Goal: Task Accomplishment & Management: Complete application form

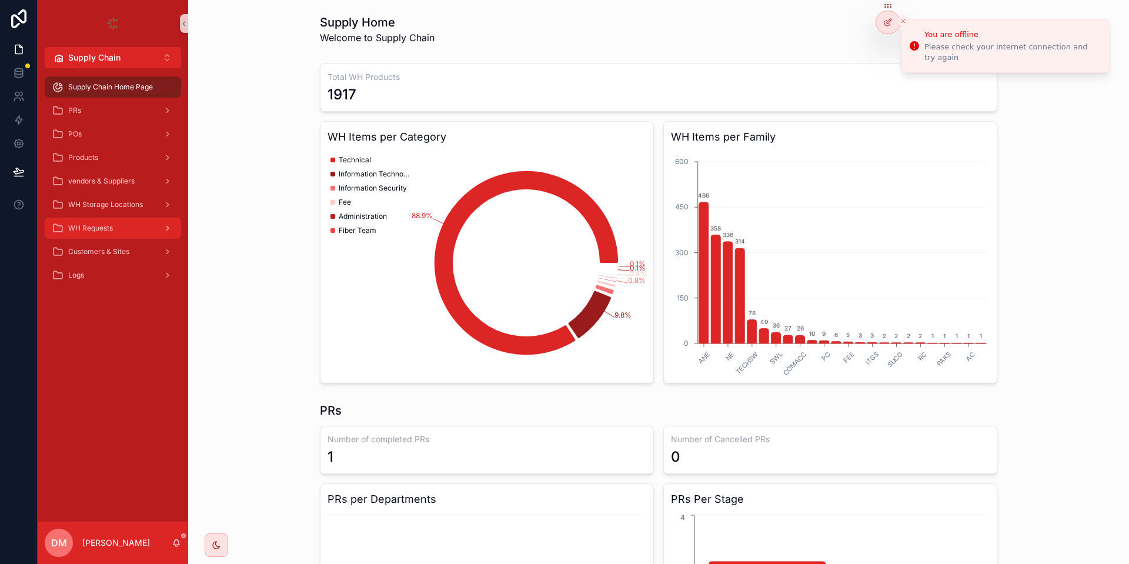
click at [109, 228] on span "WH Requests" at bounding box center [90, 227] width 45 height 9
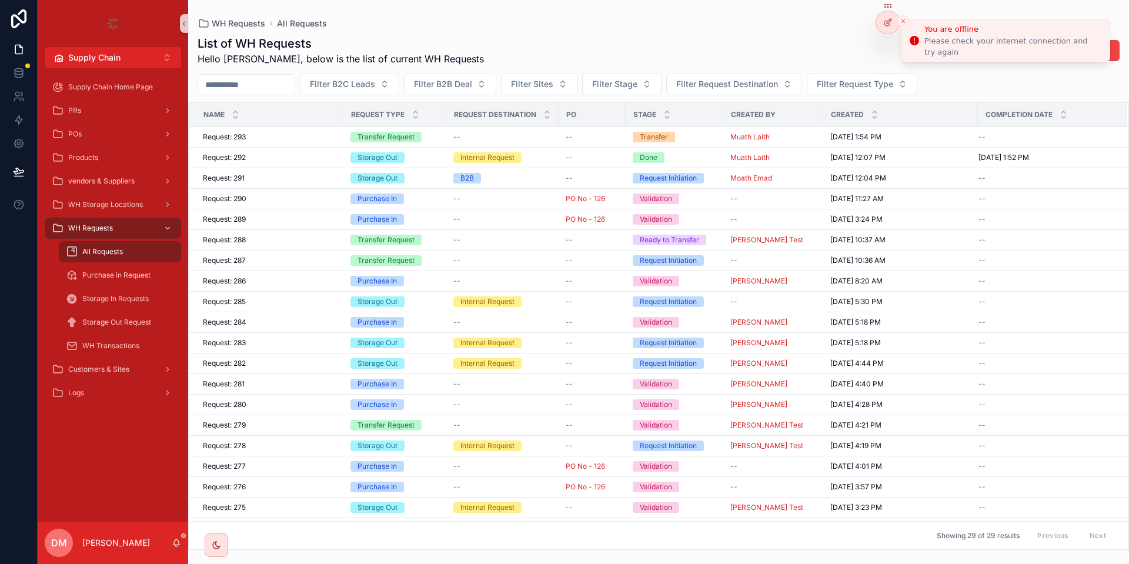
click at [905, 21] on icon "Close toast" at bounding box center [902, 21] width 7 height 7
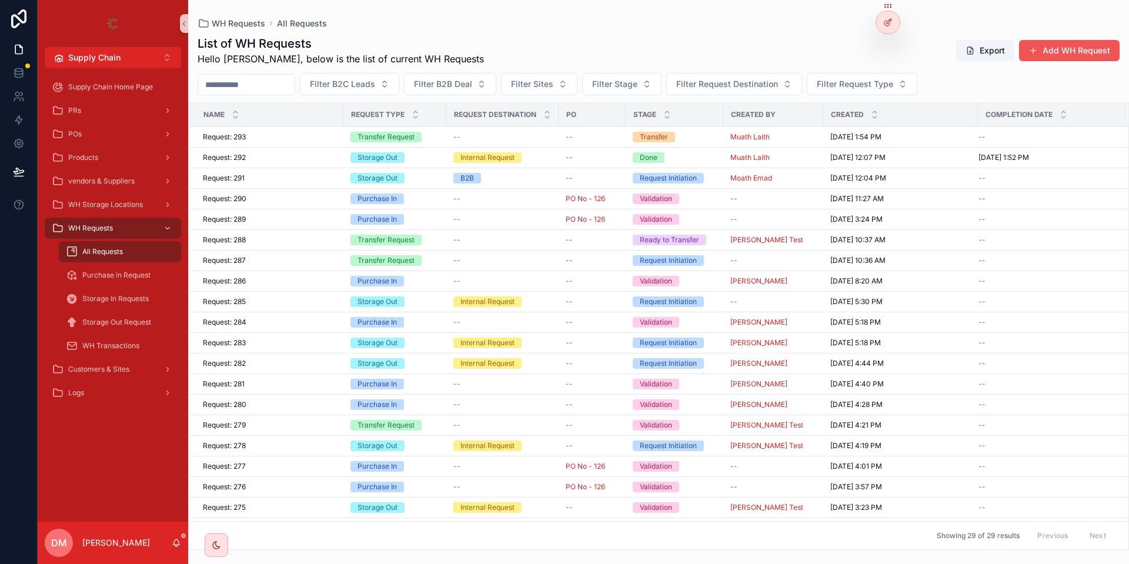
click at [1053, 52] on button "Add WH Request" at bounding box center [1069, 50] width 101 height 21
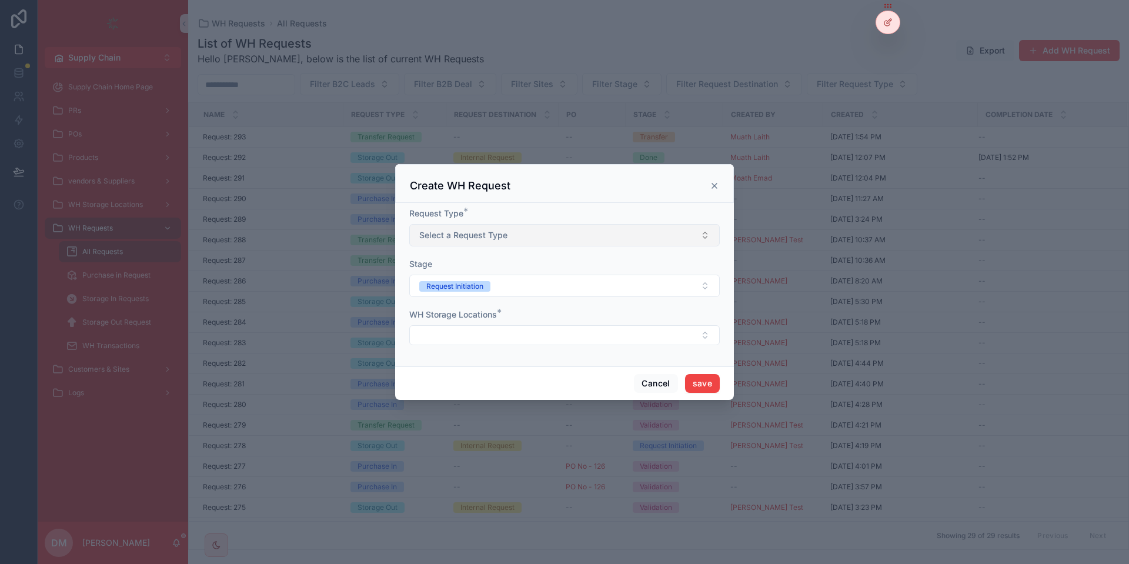
click at [621, 235] on button "Select a Request Type" at bounding box center [564, 235] width 310 height 22
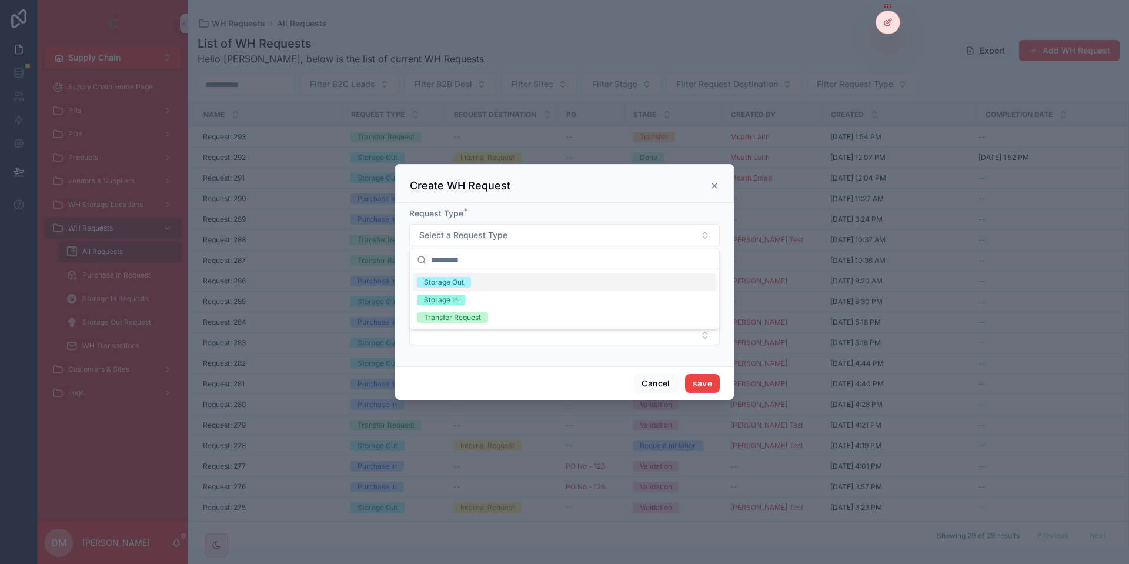
click at [496, 286] on div "Storage Out" at bounding box center [564, 282] width 304 height 18
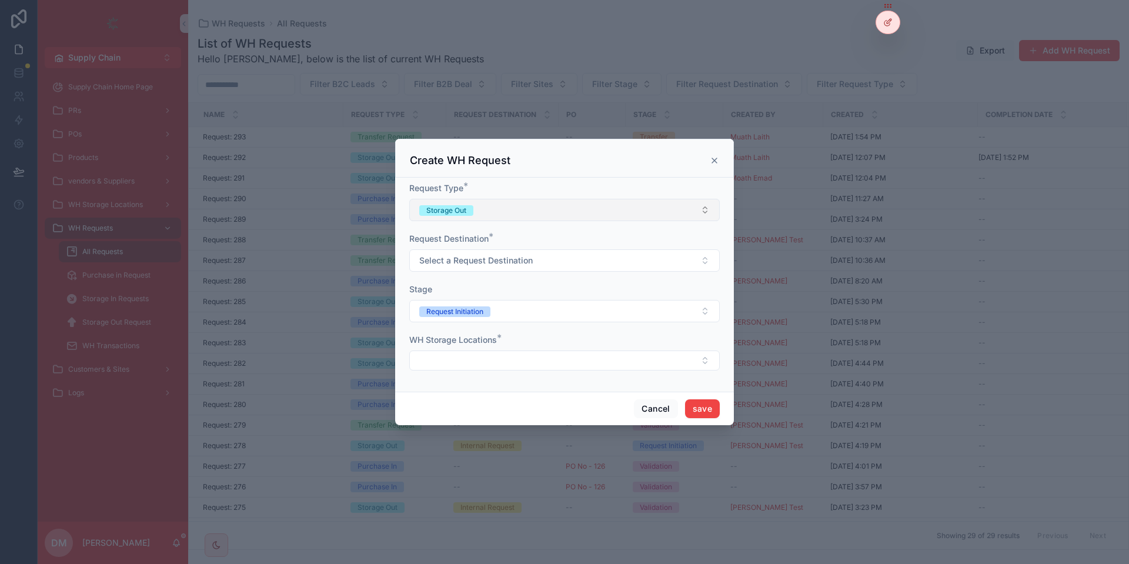
drag, startPoint x: 525, startPoint y: 226, endPoint x: 528, endPoint y: 215, distance: 11.5
click at [528, 215] on form "Request Type * Storage Out Request Destination * Select a Request Destination S…" at bounding box center [564, 282] width 310 height 200
click at [528, 214] on button "Storage Out" at bounding box center [564, 210] width 310 height 22
click at [488, 288] on div "Transfer Request" at bounding box center [564, 292] width 304 height 18
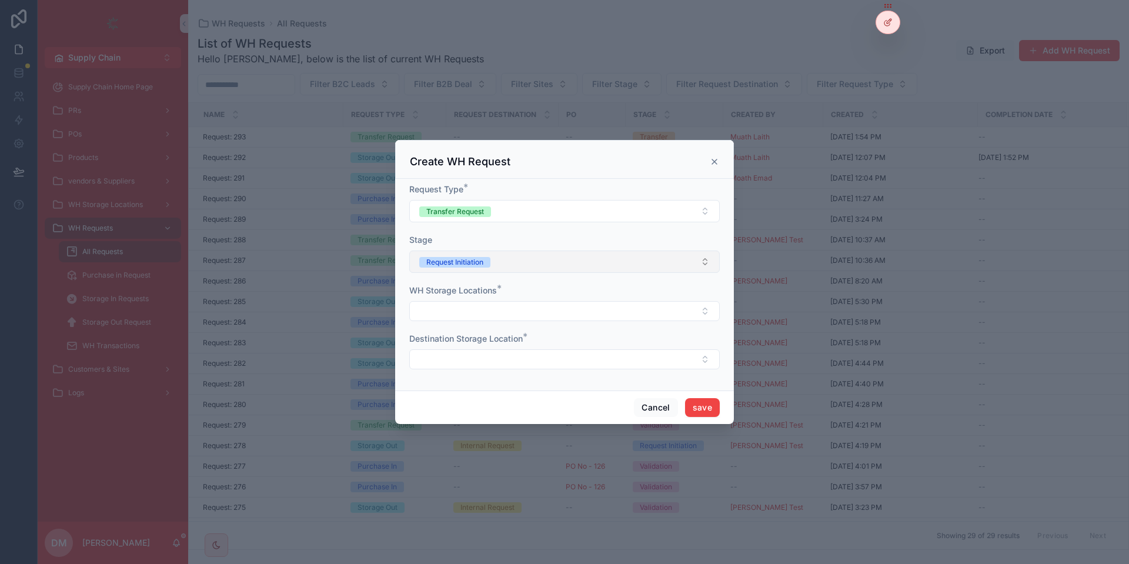
click at [550, 257] on button "Request Initiation" at bounding box center [564, 261] width 310 height 22
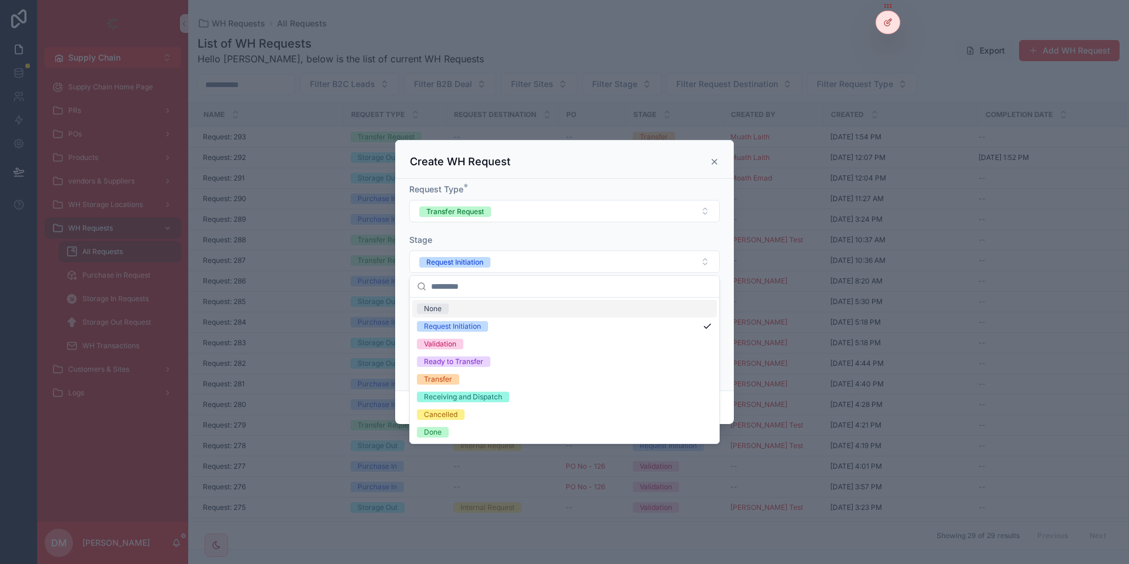
click at [555, 226] on form "Request Type * Transfer Request Stage Request Initiation WH Storage Locations *…" at bounding box center [564, 281] width 310 height 197
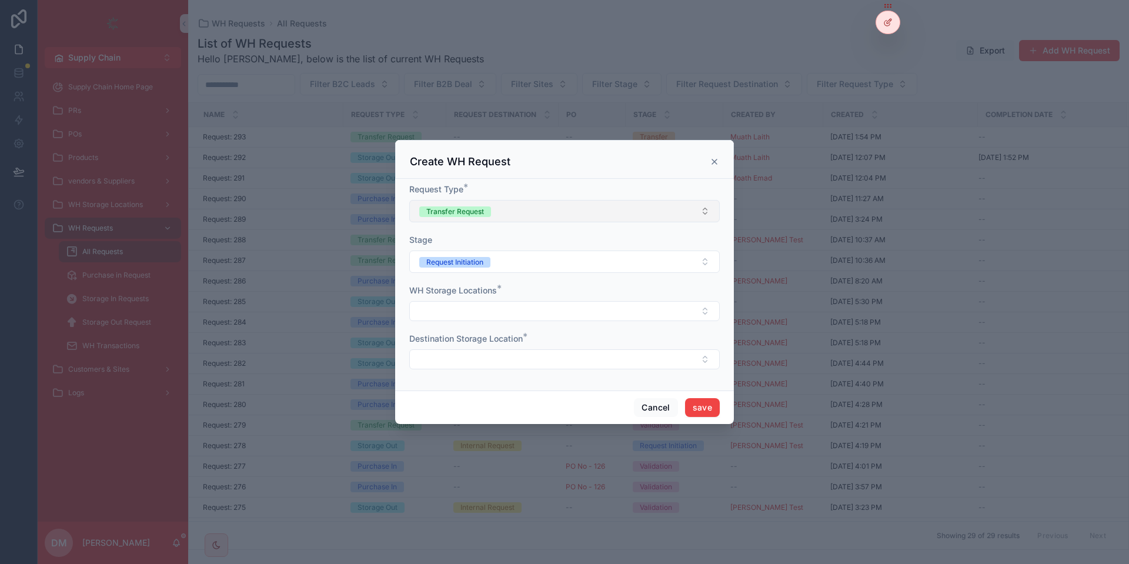
click at [566, 202] on button "Transfer Request" at bounding box center [564, 211] width 310 height 22
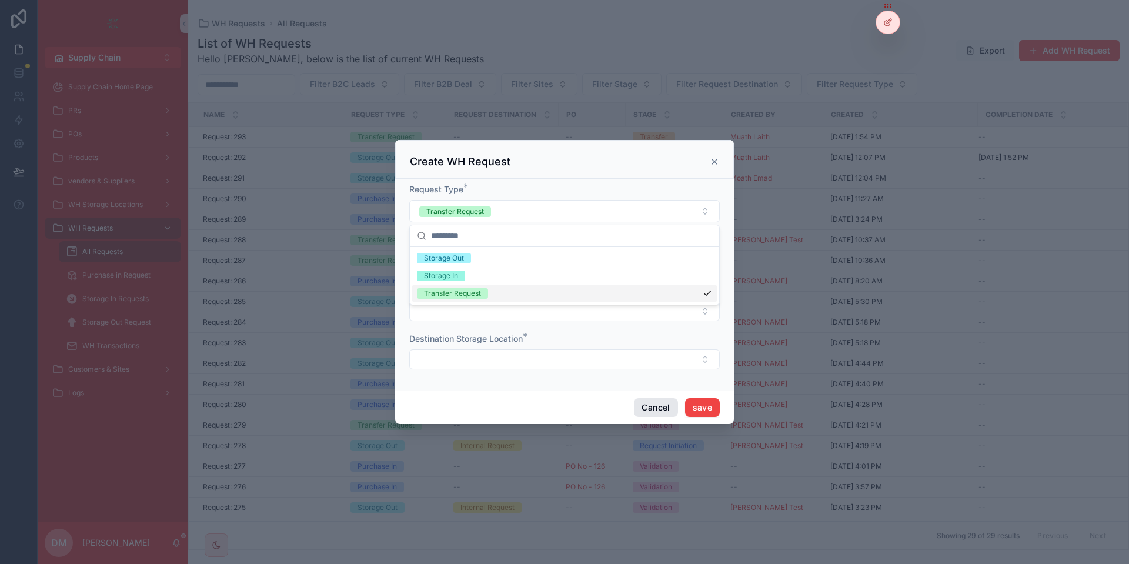
click at [654, 412] on div "Cancel save" at bounding box center [564, 407] width 339 height 34
click at [656, 406] on button "Cancel" at bounding box center [655, 407] width 43 height 19
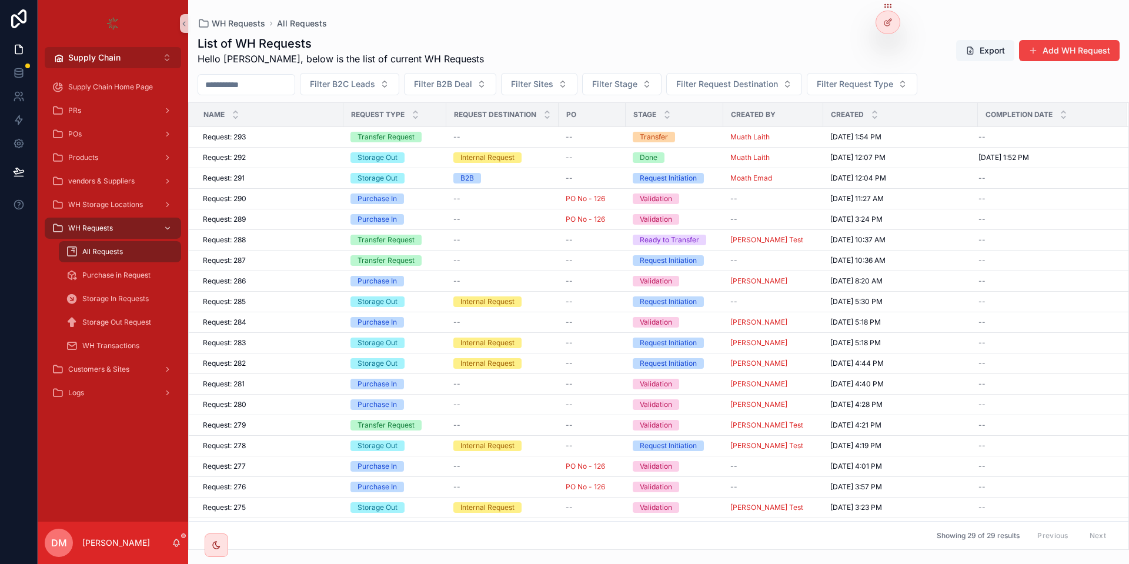
click at [152, 57] on button "Supply Chain Alt 2" at bounding box center [113, 57] width 136 height 21
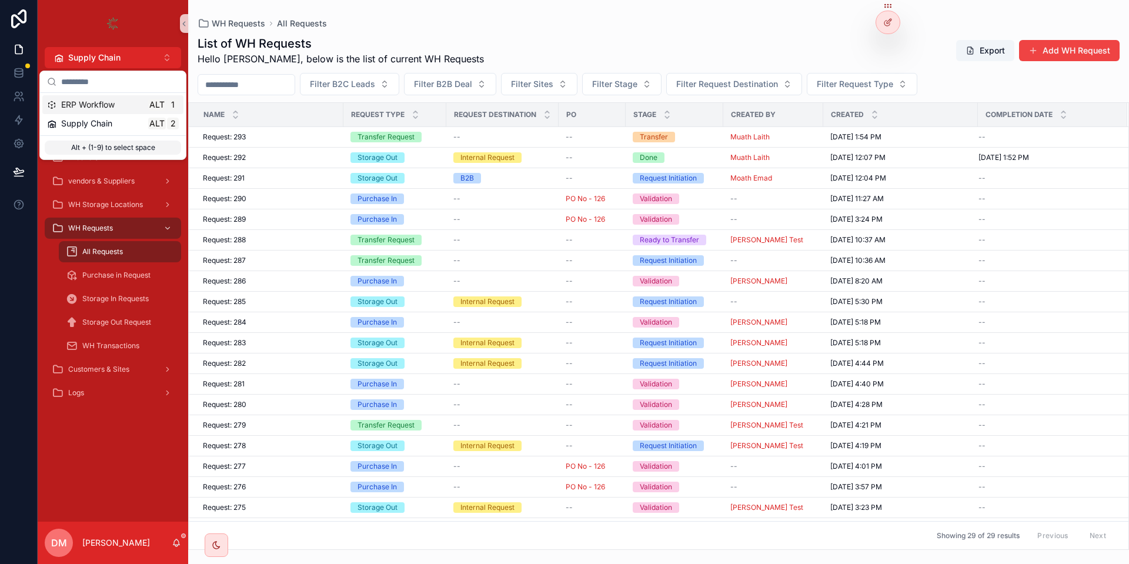
click at [125, 106] on div "ERP Workflow Alt 1" at bounding box center [113, 105] width 132 height 12
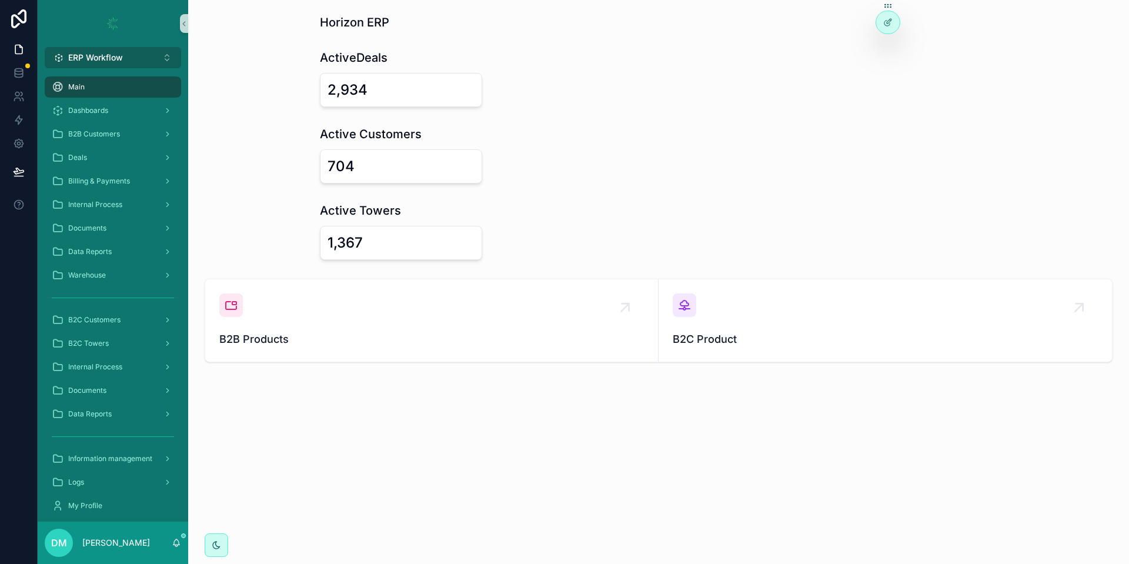
click at [146, 48] on button "ERP Workflow Alt 1" at bounding box center [113, 57] width 136 height 21
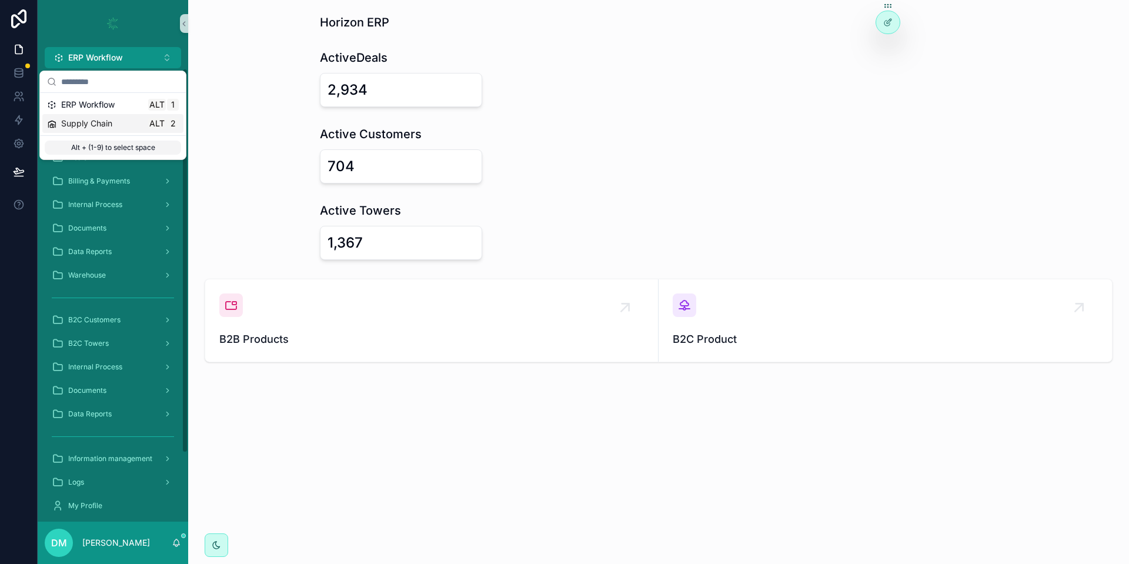
click at [112, 118] on span "Supply Chain" at bounding box center [86, 124] width 51 height 12
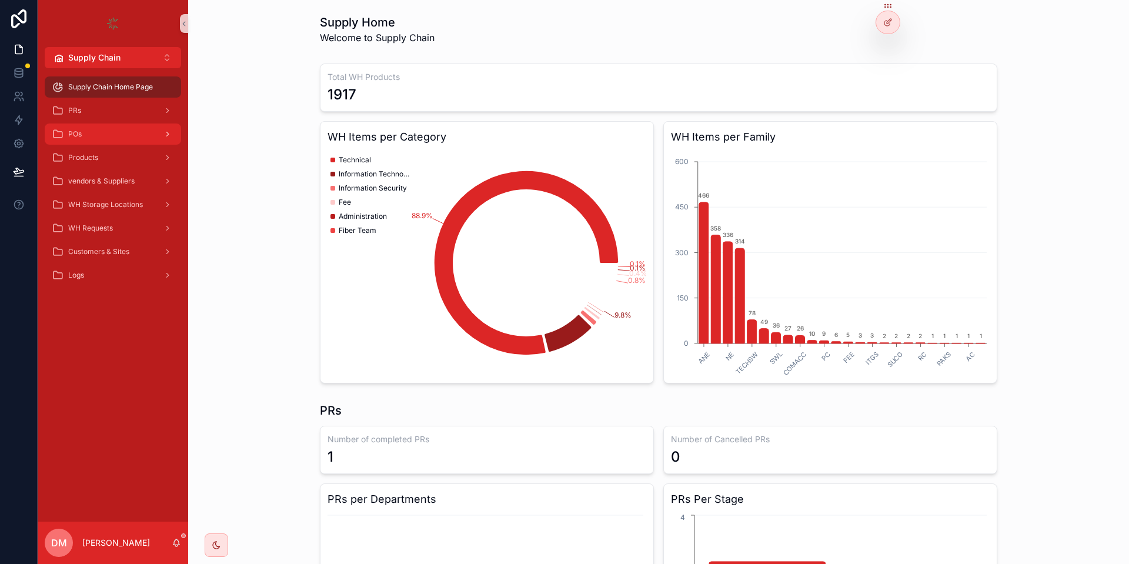
click at [97, 137] on div "POs" at bounding box center [113, 134] width 122 height 19
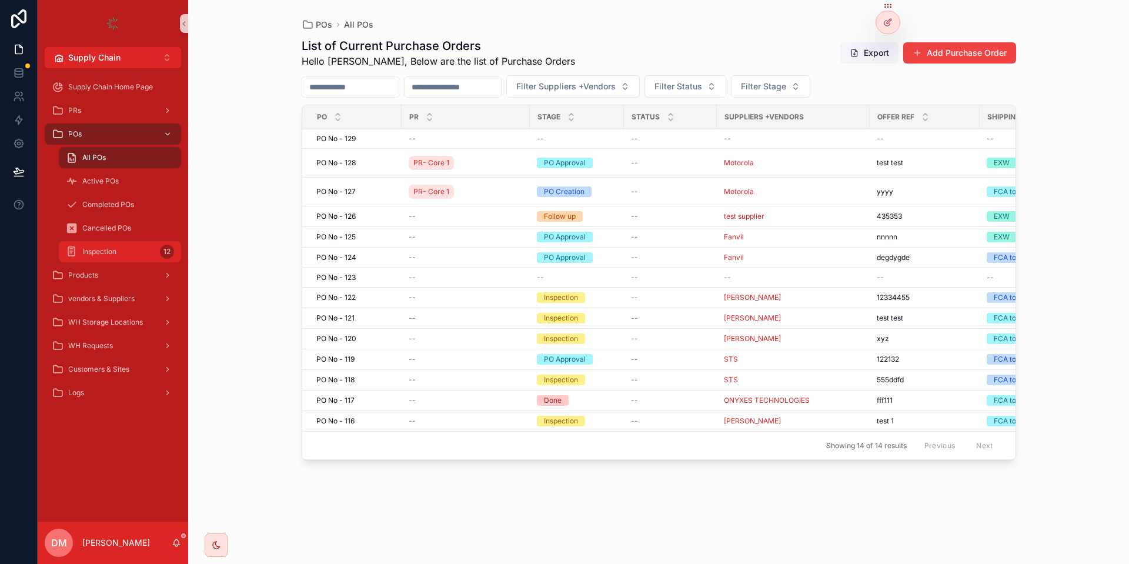
click at [102, 260] on div "Inspection 12" at bounding box center [120, 251] width 108 height 19
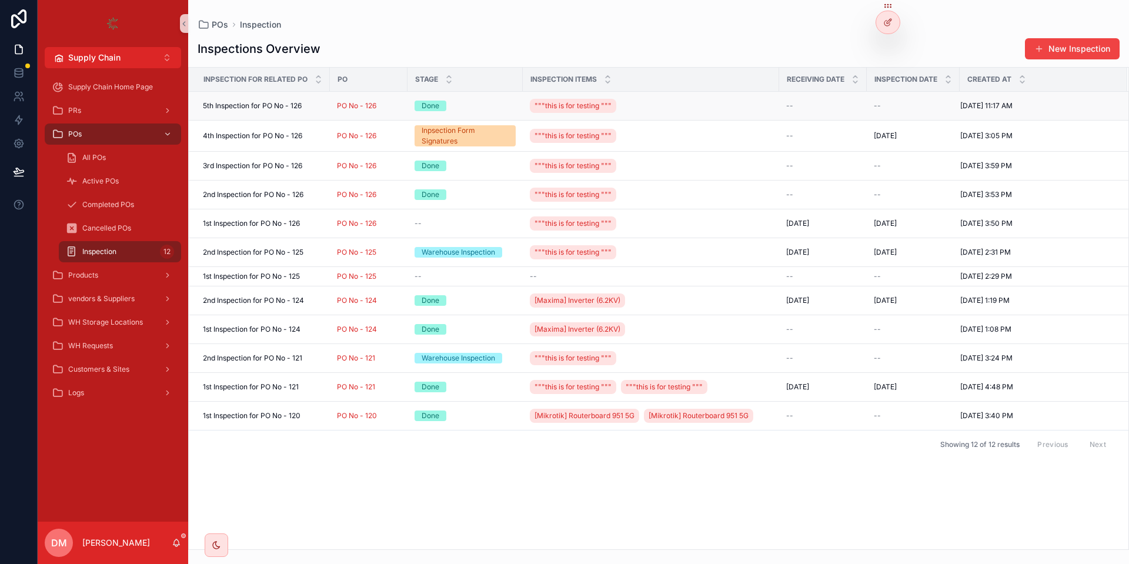
click at [250, 109] on span "5th Inspection for PO No - 126" at bounding box center [252, 105] width 99 height 9
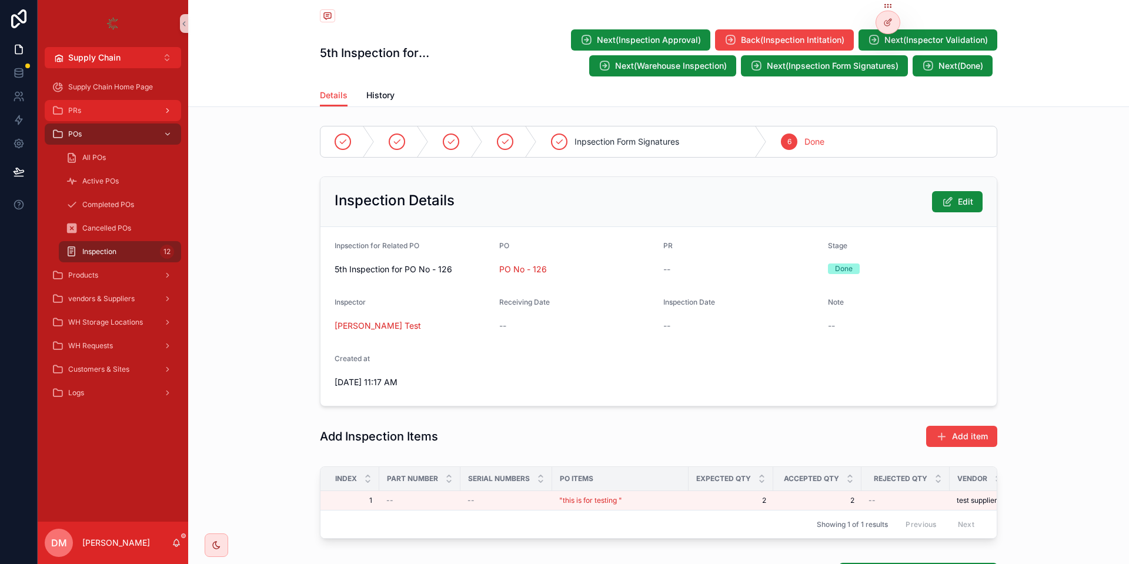
click at [96, 101] on div "PRs" at bounding box center [113, 110] width 122 height 19
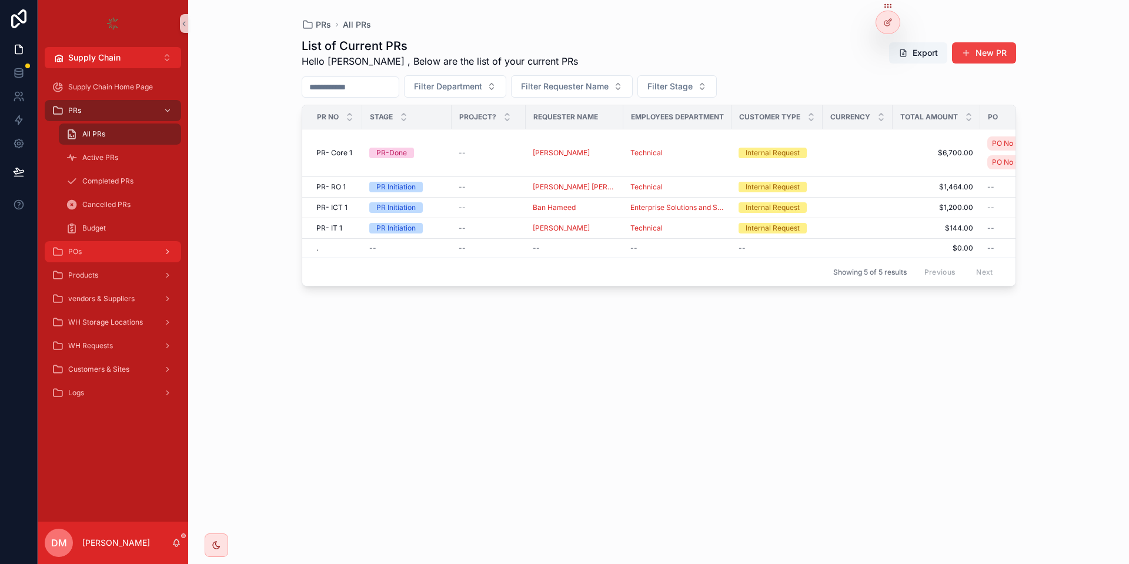
click at [112, 260] on div "POs" at bounding box center [113, 251] width 122 height 19
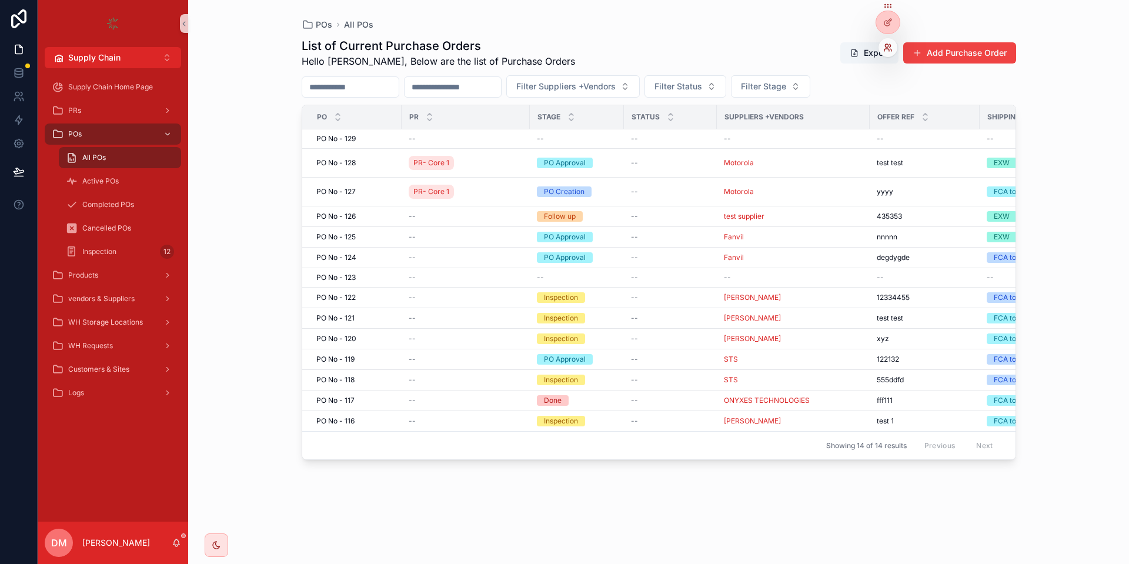
click at [891, 44] on icon at bounding box center [887, 47] width 9 height 9
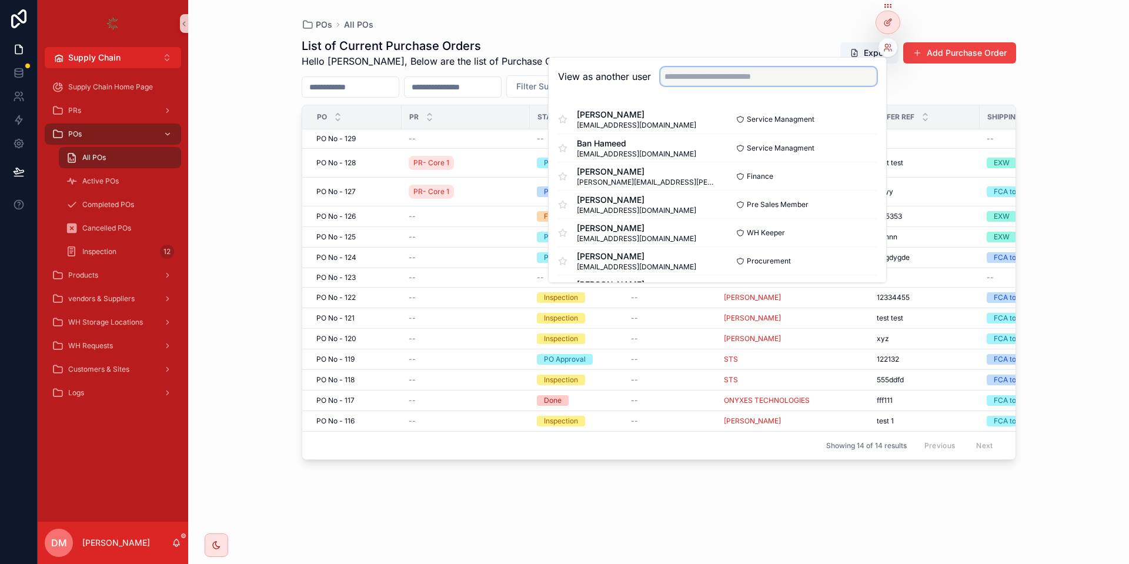
click at [700, 71] on input "text" at bounding box center [768, 76] width 216 height 19
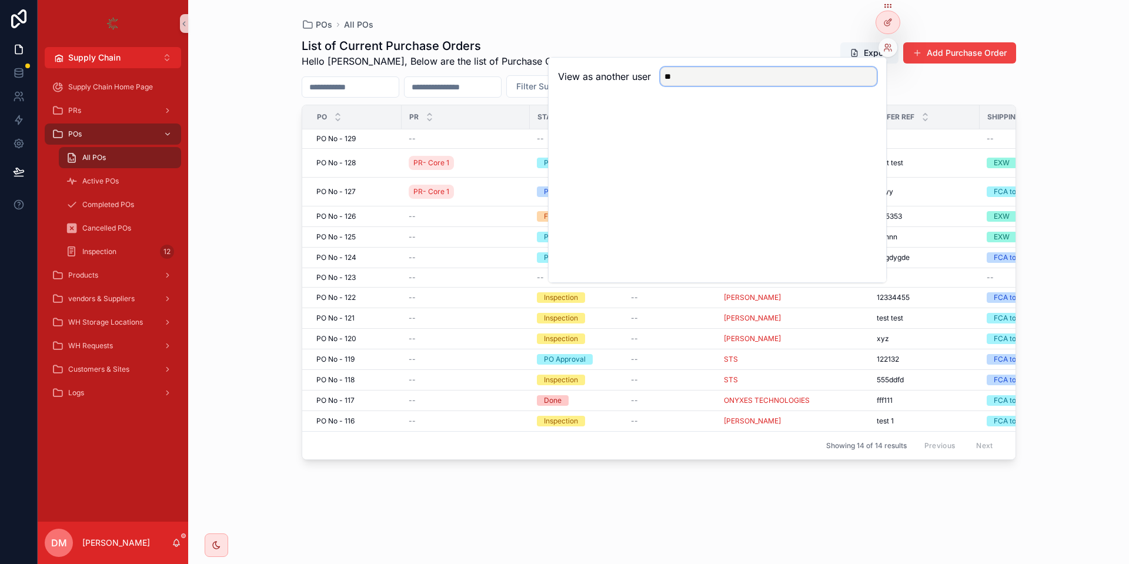
type input "*"
type input "*******"
click at [715, 77] on input "*******" at bounding box center [768, 76] width 216 height 19
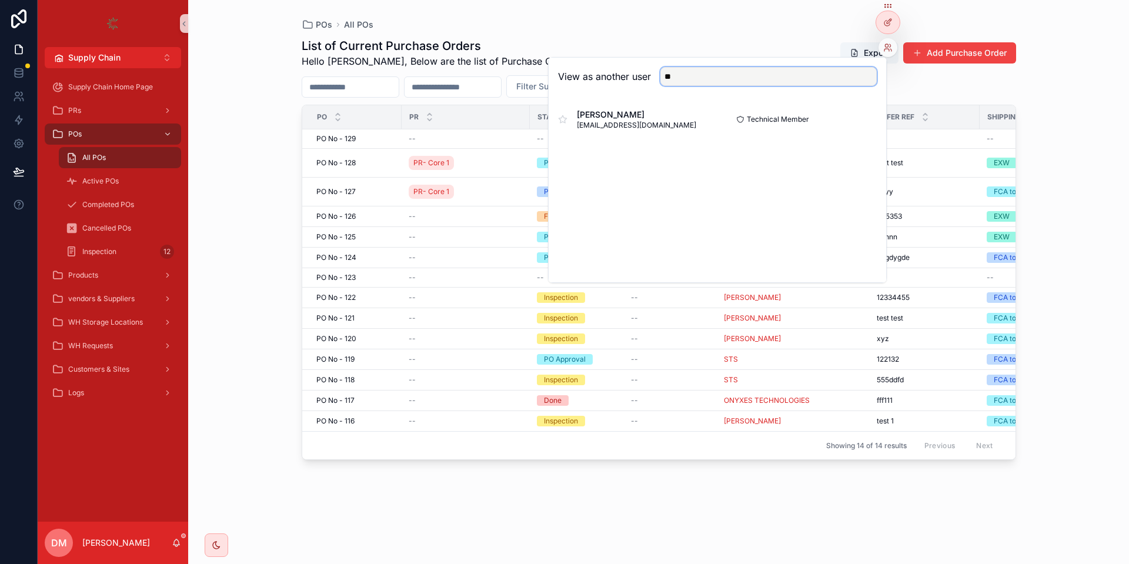
type input "*"
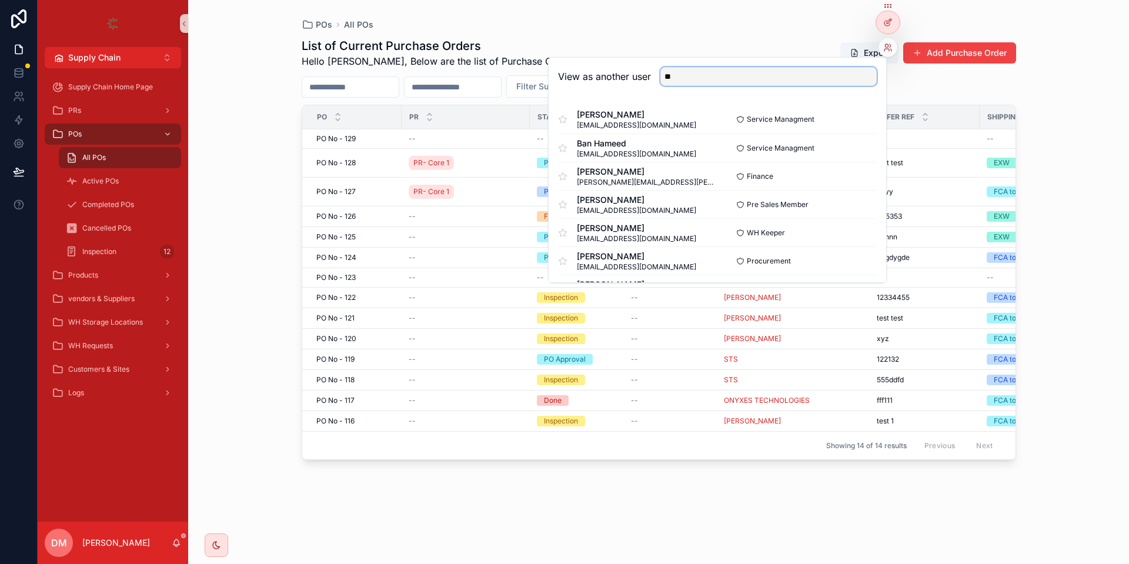
type input "***"
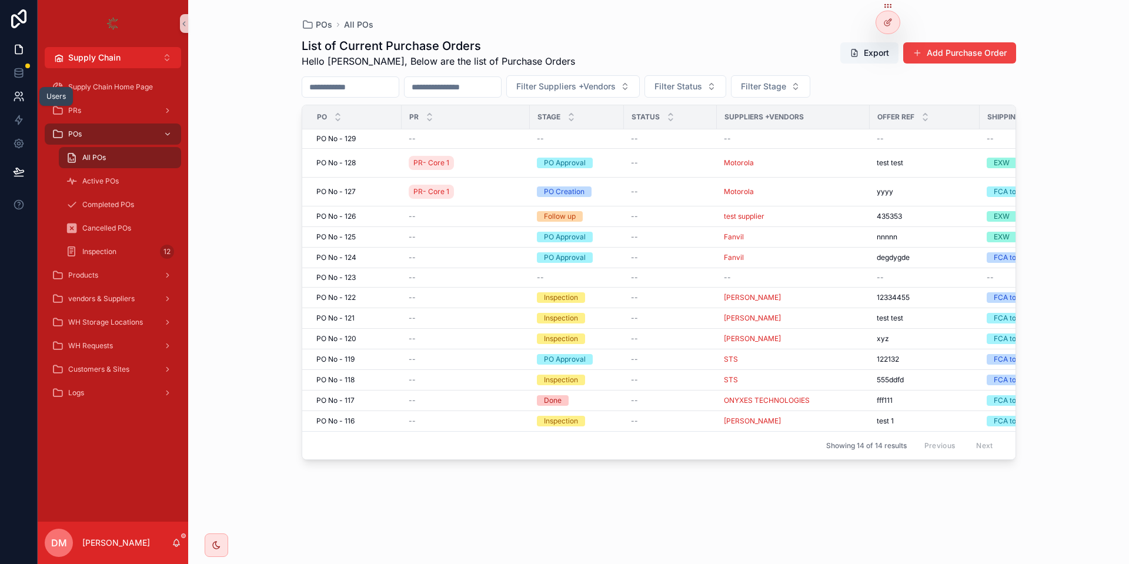
click at [16, 88] on link at bounding box center [18, 97] width 37 height 24
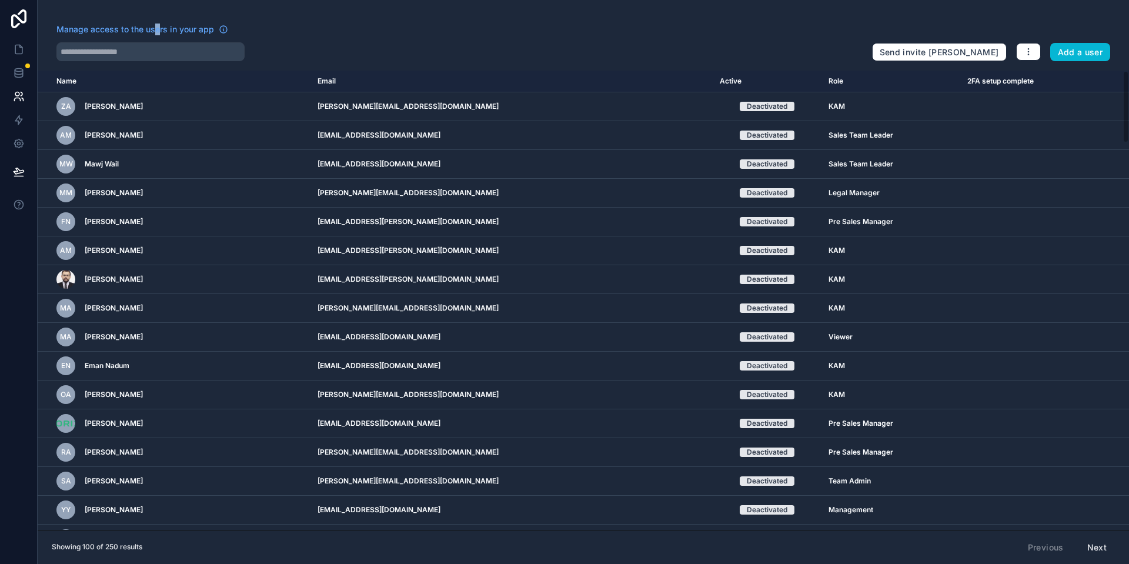
click at [155, 38] on div "Manage access to the users in your app" at bounding box center [459, 33] width 806 height 19
click at [149, 46] on input "text" at bounding box center [150, 51] width 188 height 19
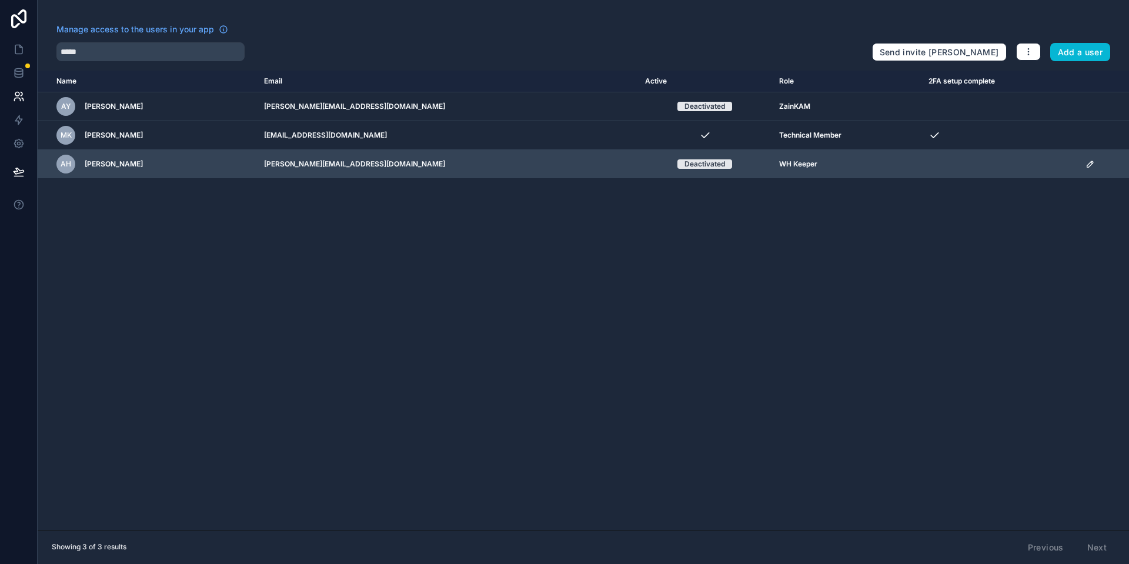
click at [1087, 165] on icon "scrollable content" at bounding box center [1090, 164] width 6 height 6
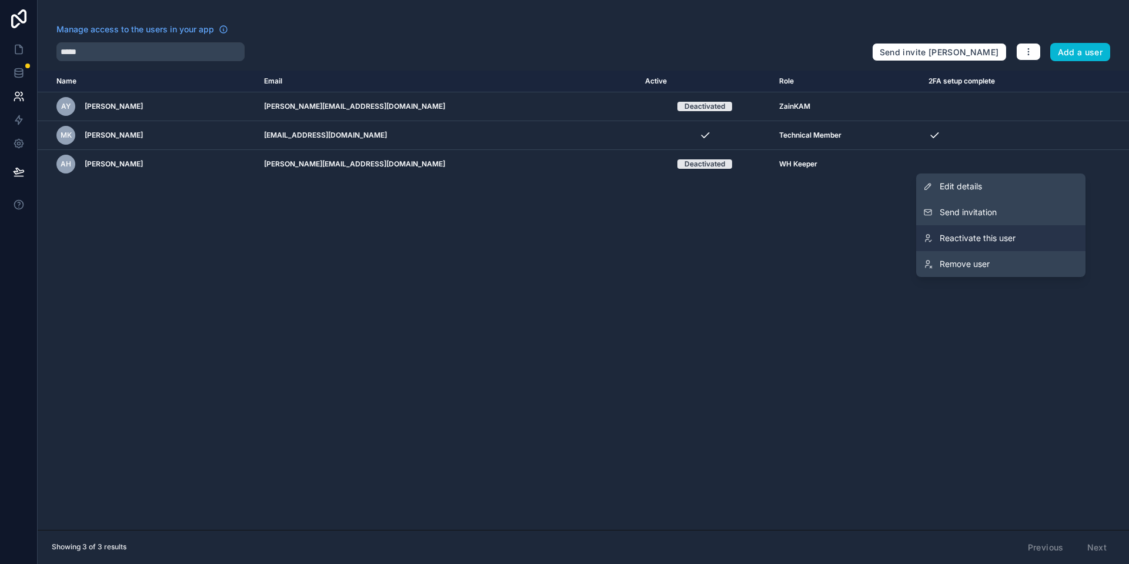
click at [970, 230] on link "Reactivate this user" at bounding box center [1000, 238] width 169 height 26
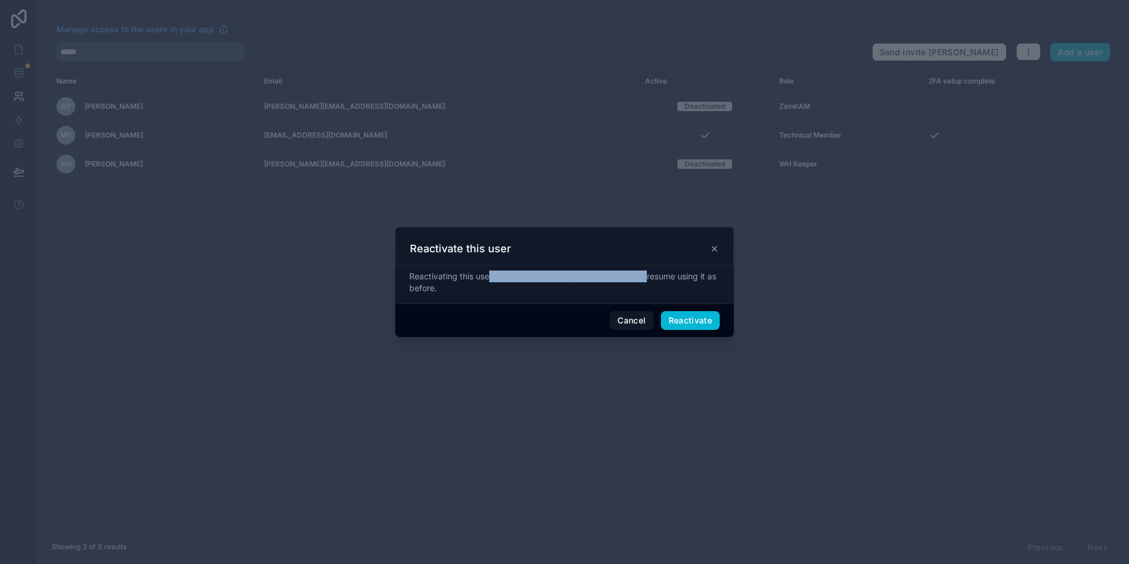
drag, startPoint x: 490, startPoint y: 277, endPoint x: 724, endPoint y: 313, distance: 236.1
click at [650, 275] on div "Reactivating this user will allow them to log into your app and resume using it…" at bounding box center [564, 282] width 310 height 24
click at [698, 323] on button "Reactivate" at bounding box center [690, 320] width 59 height 19
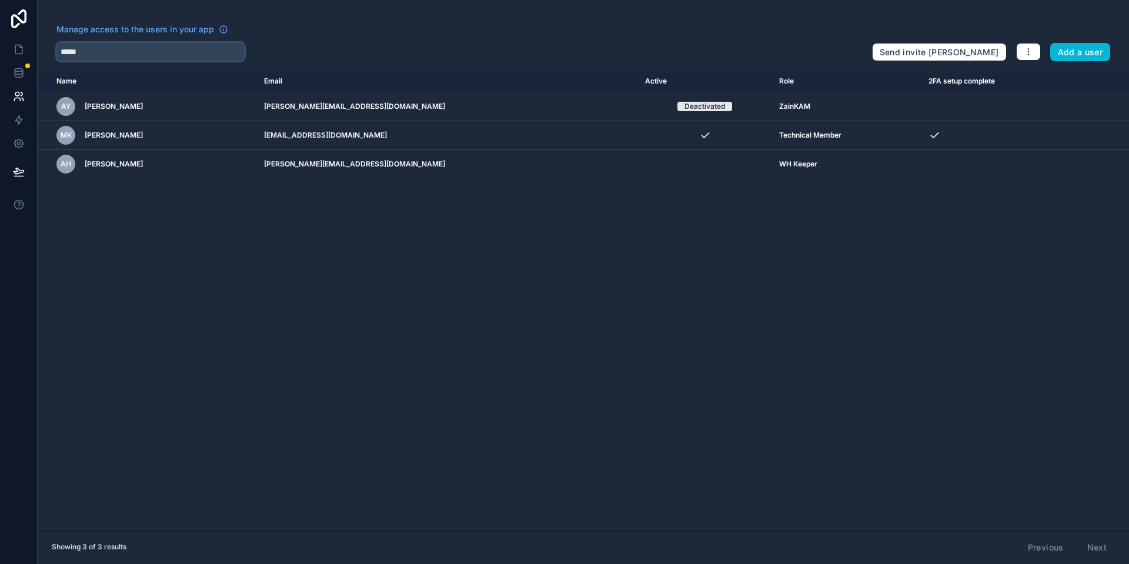
click at [111, 59] on input "*****" at bounding box center [150, 51] width 188 height 19
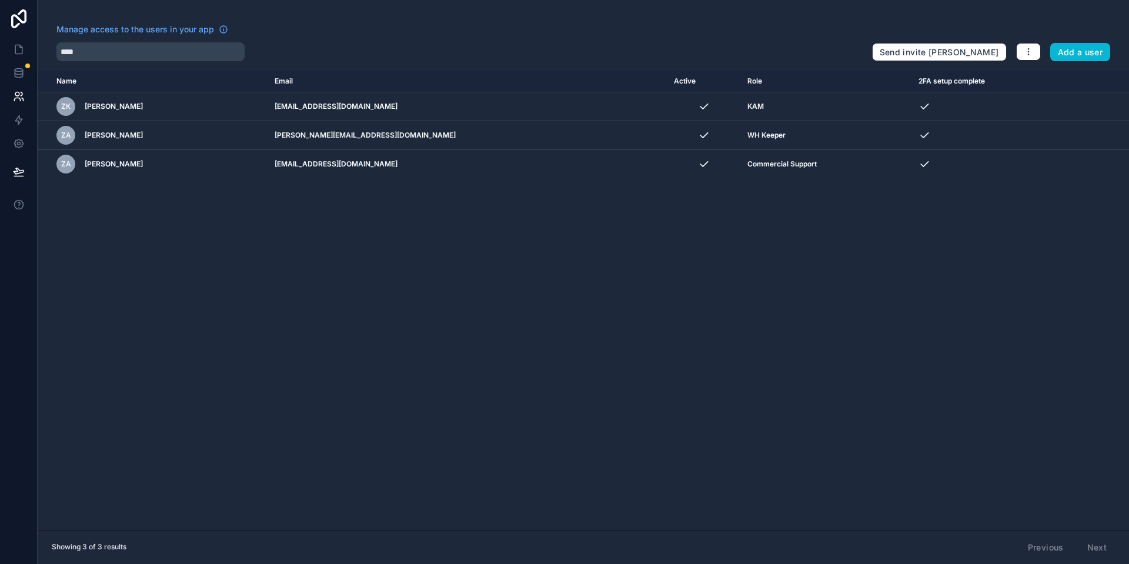
click at [153, 63] on div "Manage access to the users in your app **** Send invite reminders Add a user Na…" at bounding box center [583, 282] width 1091 height 564
click at [123, 46] on input "****" at bounding box center [150, 51] width 188 height 19
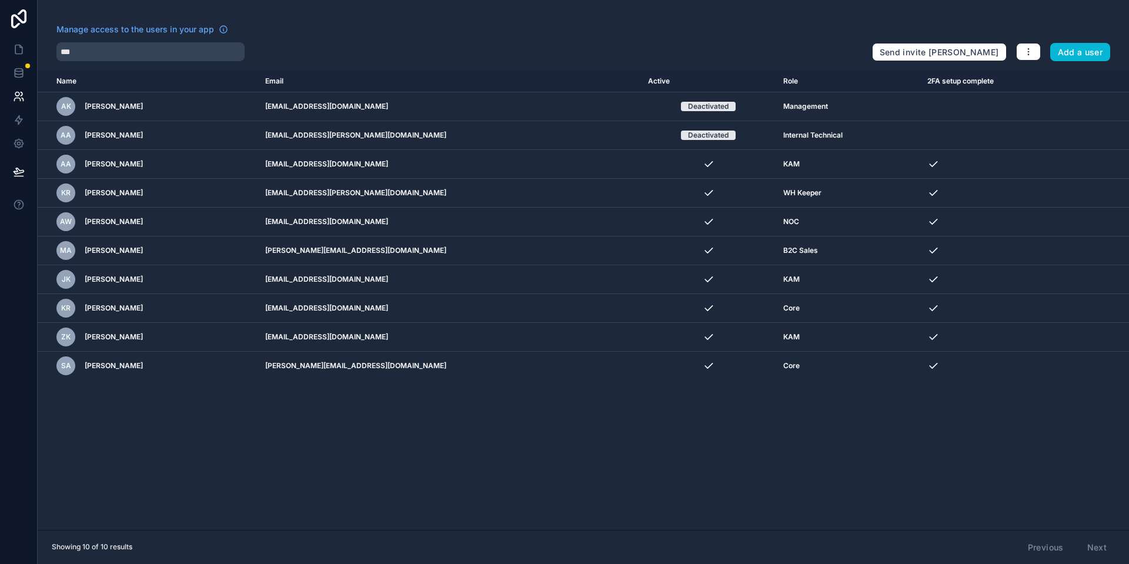
click at [122, 59] on div "Manage access to the users in your app *** Send invite reminders Add a user Nam…" at bounding box center [583, 282] width 1091 height 564
click at [122, 59] on input "***" at bounding box center [150, 51] width 188 height 19
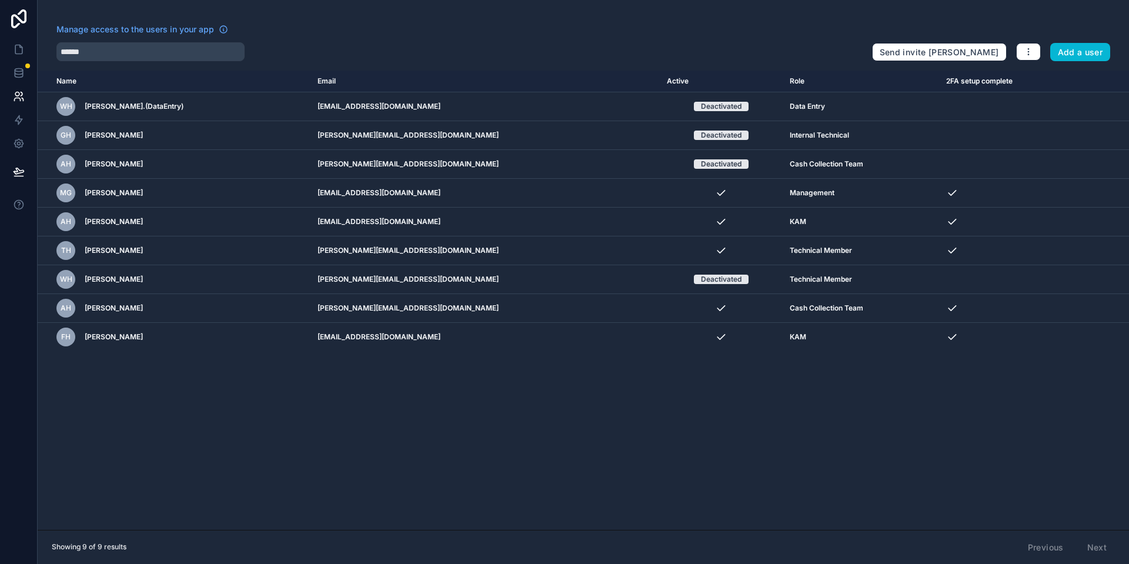
drag, startPoint x: 194, startPoint y: 37, endPoint x: 189, endPoint y: 43, distance: 8.4
click at [191, 41] on div "Manage access to the users in your app" at bounding box center [459, 33] width 806 height 19
click at [180, 51] on input "******" at bounding box center [150, 51] width 188 height 19
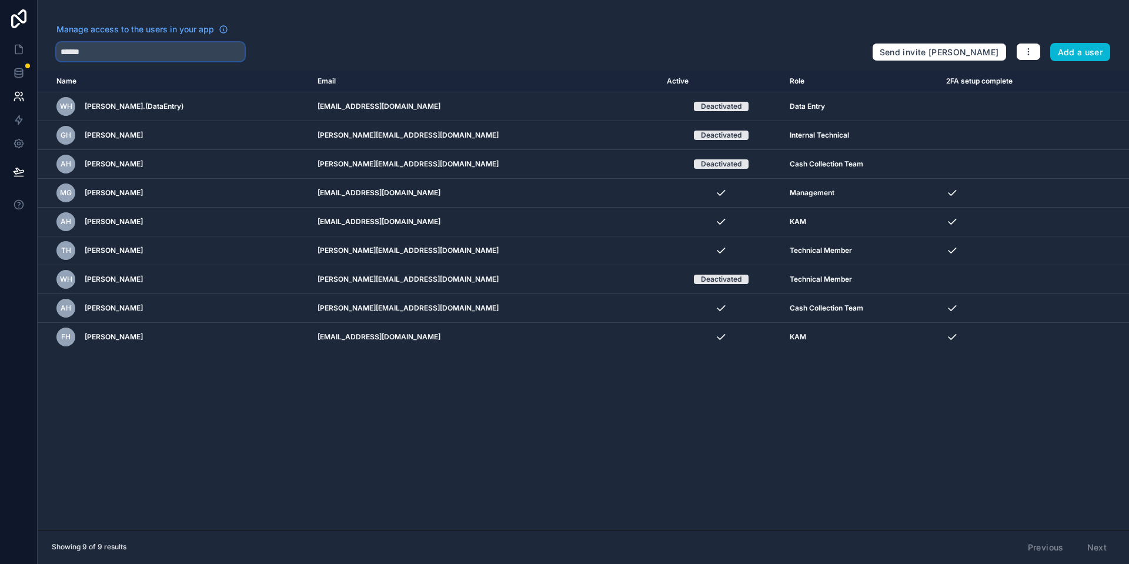
paste input "**********"
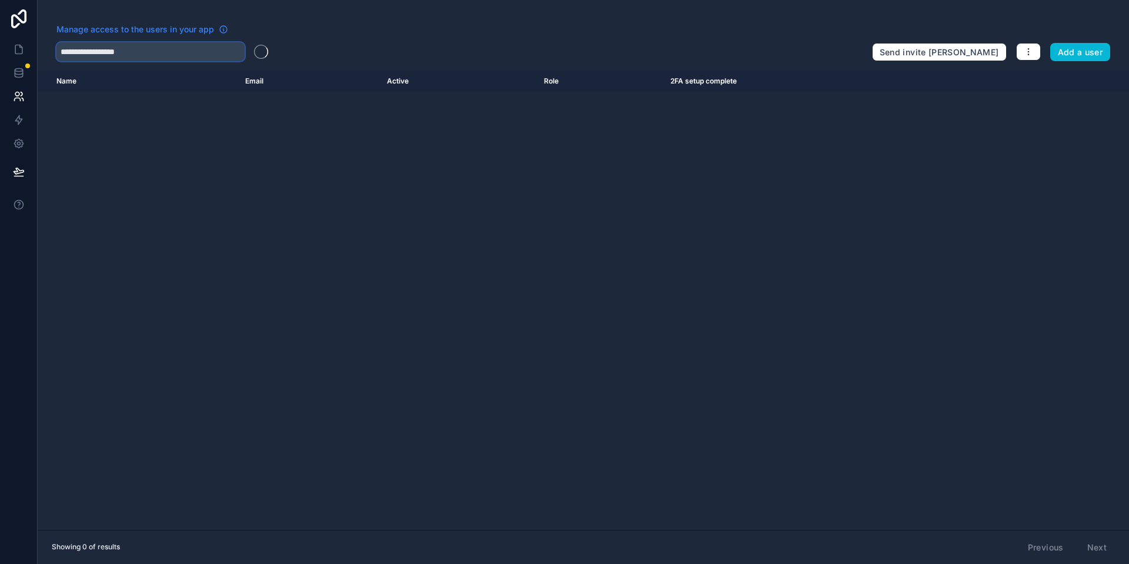
type input "**********"
click at [115, 47] on input "**********" at bounding box center [150, 51] width 188 height 19
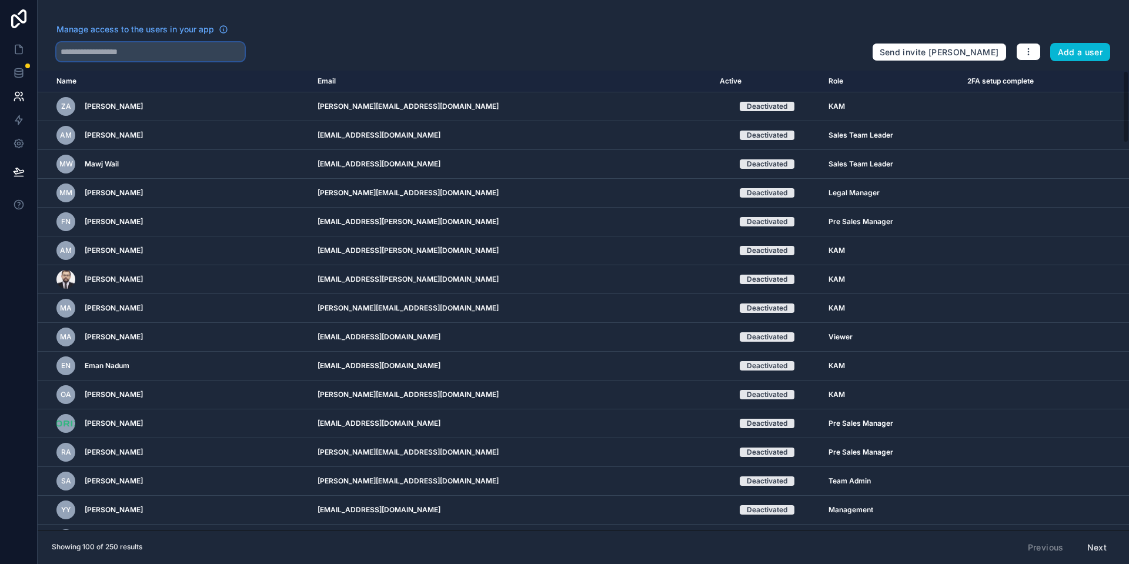
type input "******"
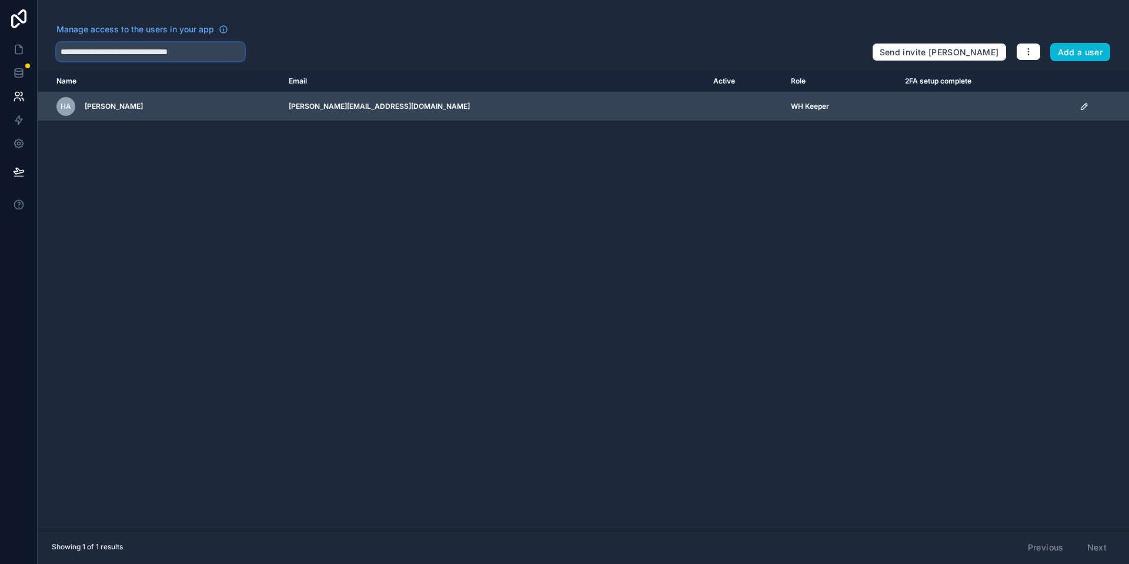
type input "**********"
click at [1085, 107] on div "scrollable content" at bounding box center [1100, 106] width 42 height 9
click at [1083, 107] on icon "scrollable content" at bounding box center [1084, 106] width 6 height 6
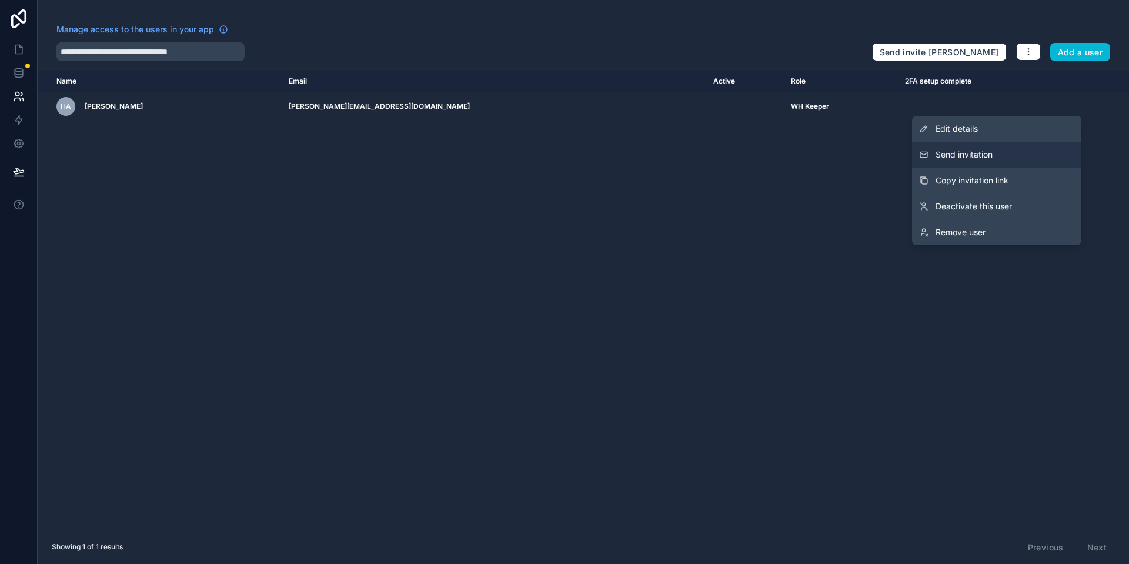
click at [1035, 155] on button "Send invitation" at bounding box center [996, 155] width 169 height 26
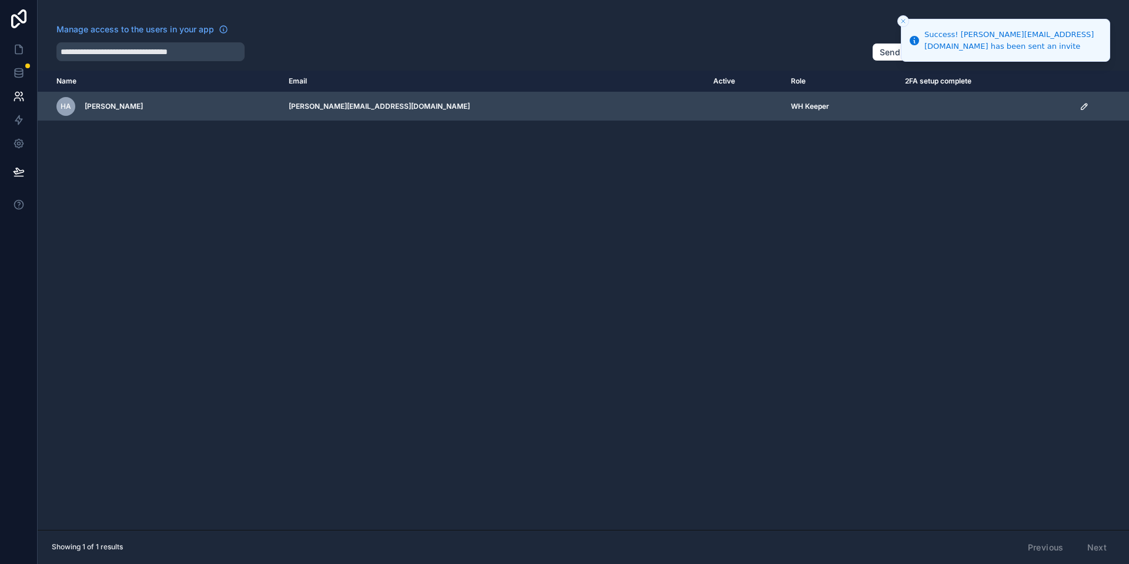
click at [1085, 102] on icon "scrollable content" at bounding box center [1083, 106] width 9 height 9
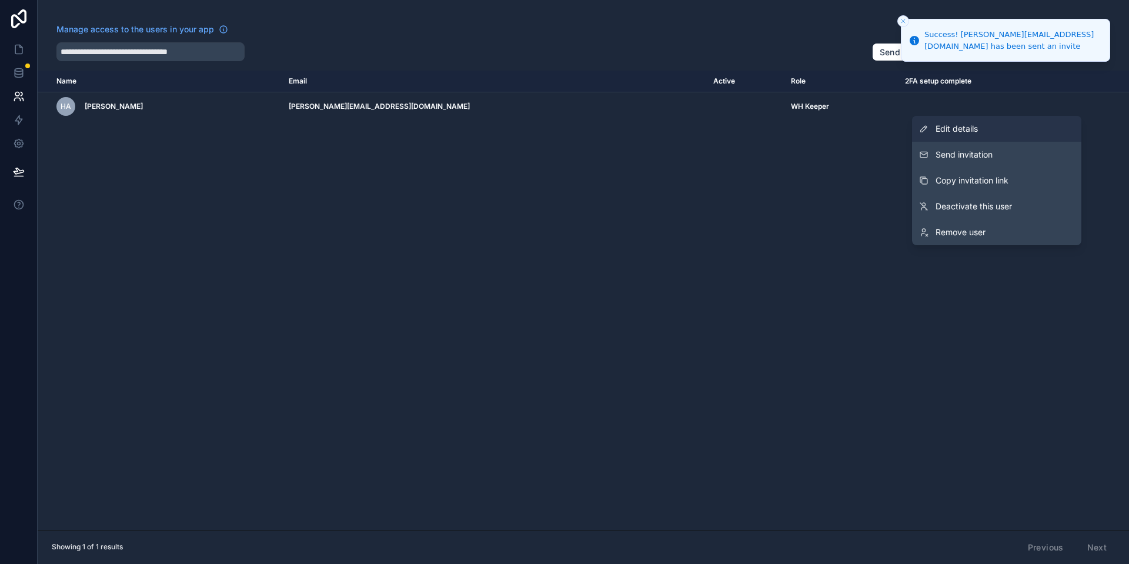
click at [1054, 130] on link "Edit details" at bounding box center [996, 129] width 169 height 26
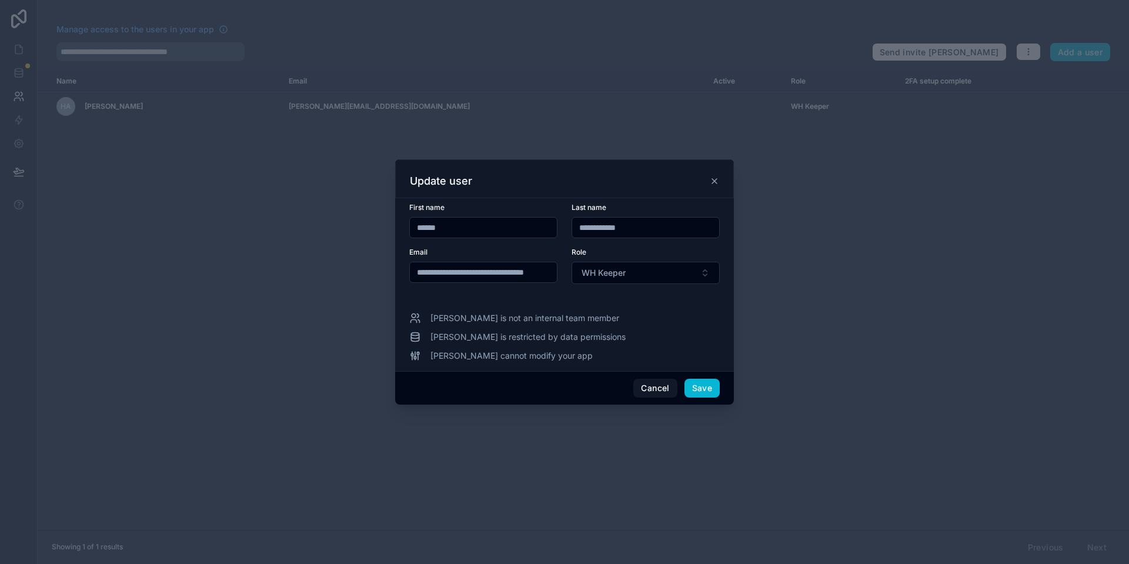
click at [852, 374] on div at bounding box center [564, 282] width 1129 height 564
drag, startPoint x: 639, startPoint y: 383, endPoint x: 105, endPoint y: 76, distance: 615.9
click at [640, 384] on button "Cancel" at bounding box center [654, 388] width 43 height 19
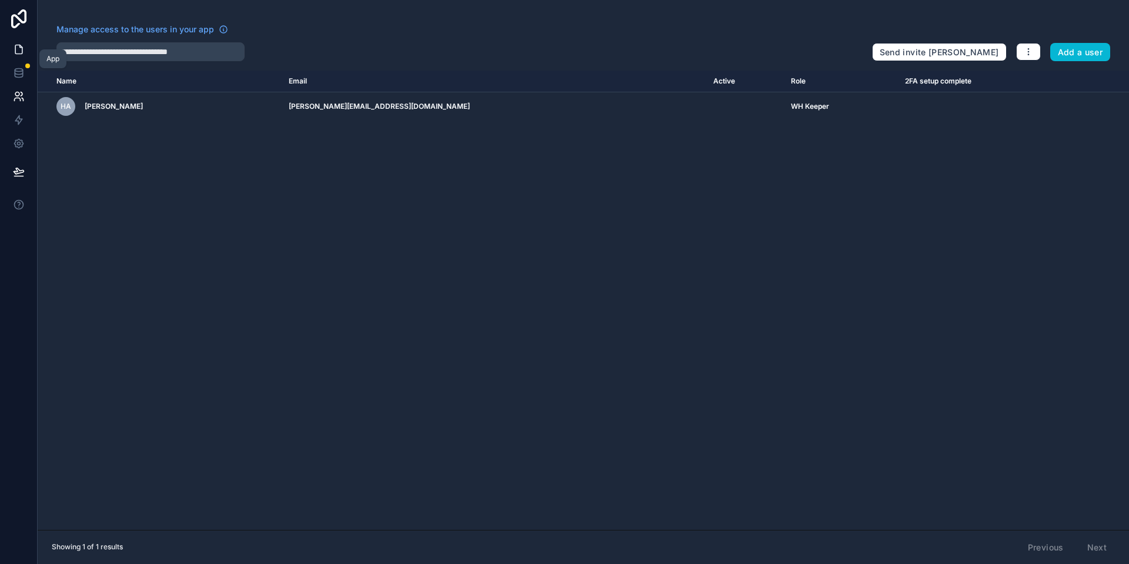
click at [17, 50] on icon at bounding box center [19, 49] width 12 height 12
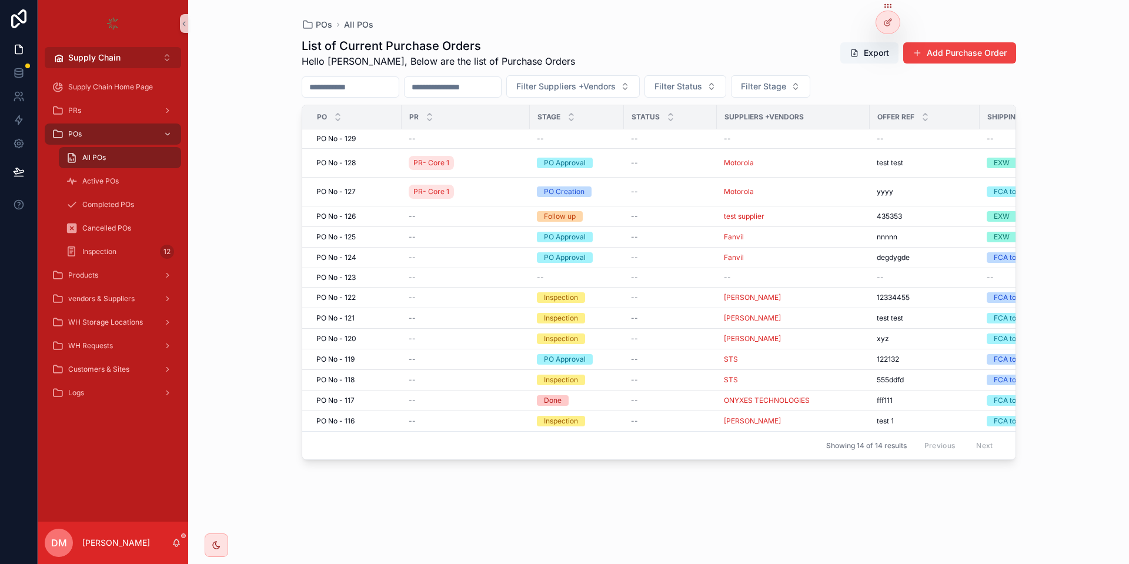
click at [122, 61] on button "Supply Chain Alt 2" at bounding box center [113, 57] width 136 height 21
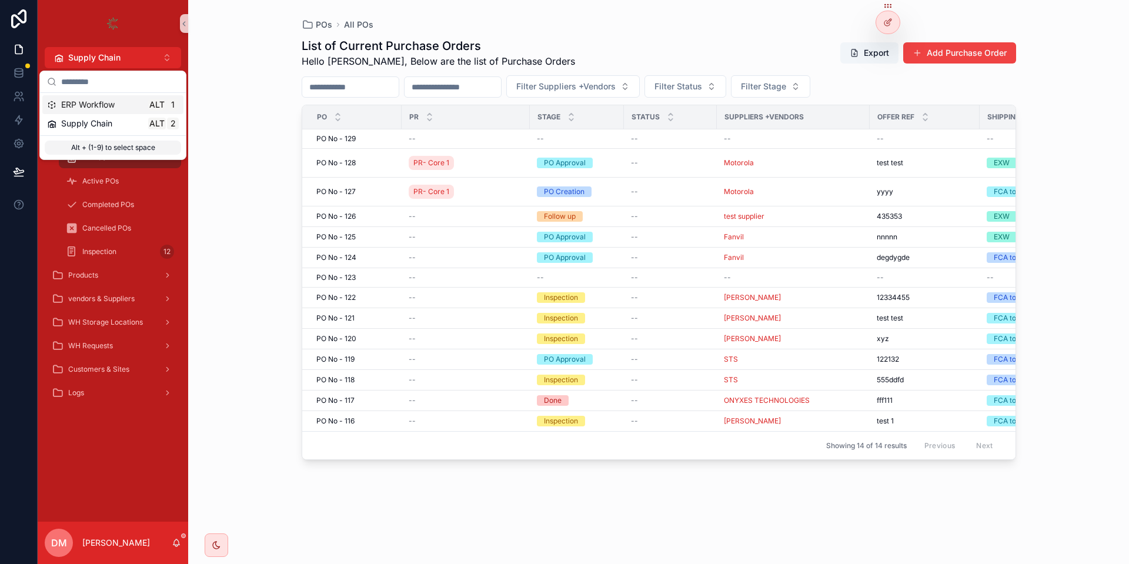
click at [123, 103] on div "ERP Workflow Alt 1" at bounding box center [113, 105] width 132 height 12
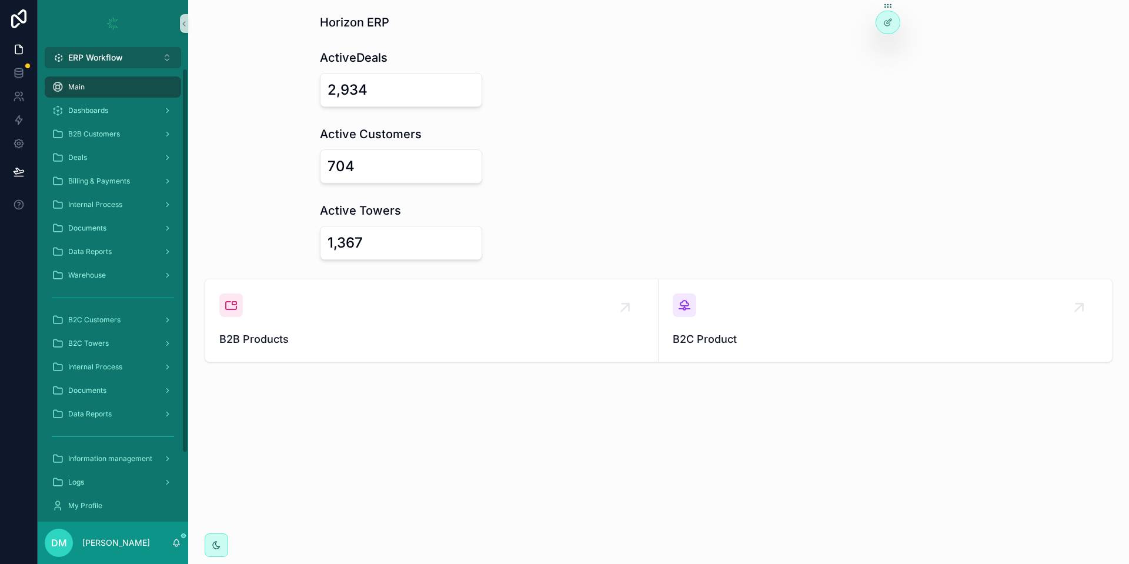
click at [142, 53] on button "ERP Workflow Alt 1" at bounding box center [113, 57] width 136 height 21
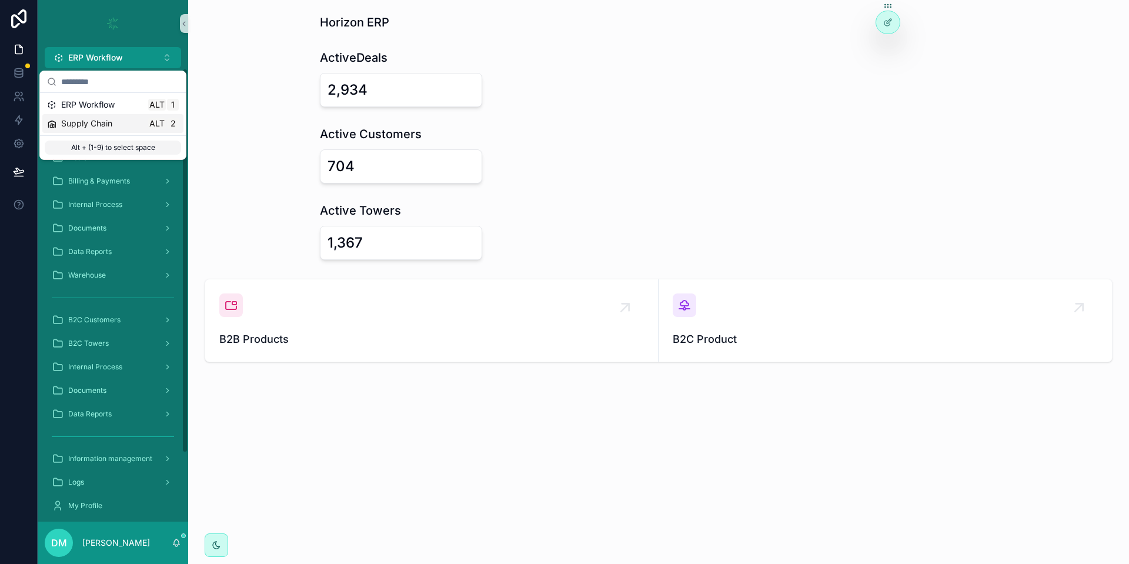
click at [114, 125] on div "Supply Chain Alt 2" at bounding box center [113, 124] width 132 height 12
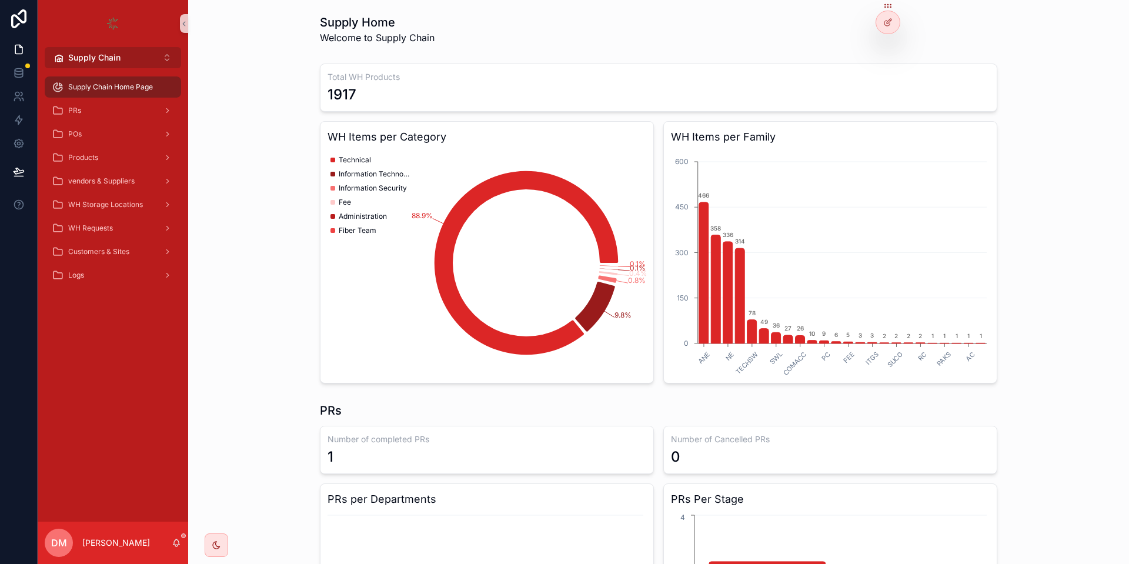
click at [118, 51] on button "Supply Chain Alt 2" at bounding box center [113, 57] width 136 height 21
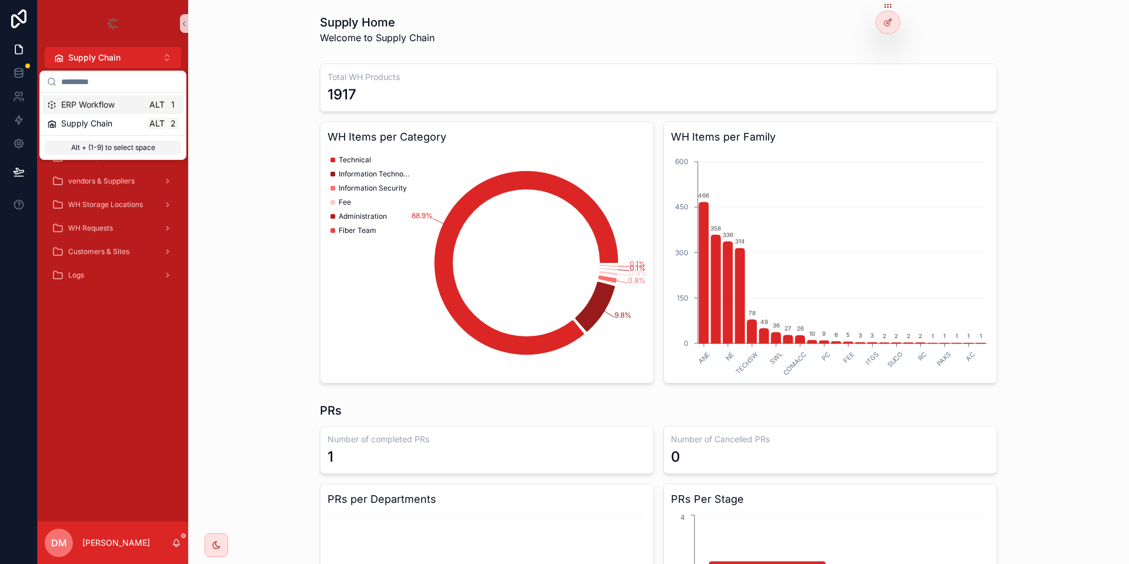
click at [105, 105] on span "ERP Workflow" at bounding box center [87, 105] width 53 height 12
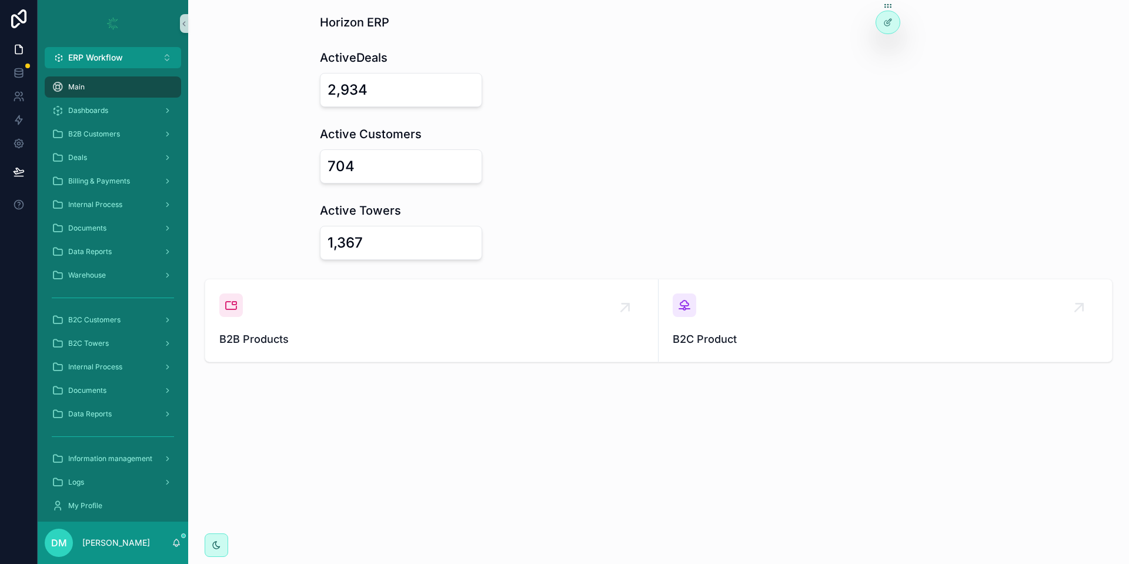
click at [969, 45] on div "ActiveDeals 2,934" at bounding box center [658, 78] width 922 height 67
click at [889, 40] on div at bounding box center [887, 47] width 19 height 19
click at [889, 43] on icon at bounding box center [887, 47] width 9 height 9
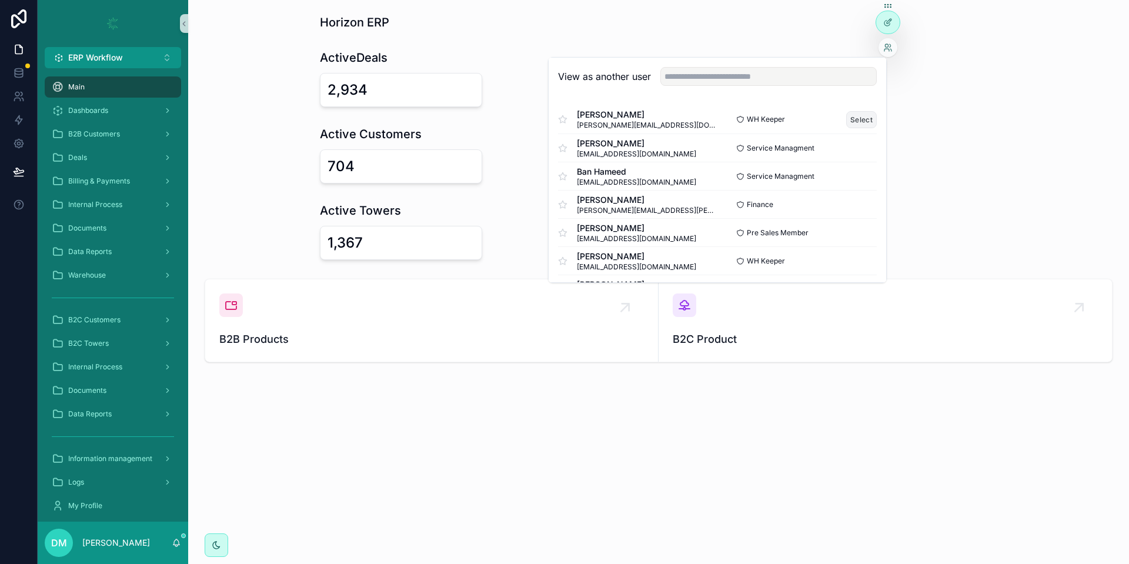
click at [860, 116] on button "Select" at bounding box center [861, 119] width 31 height 17
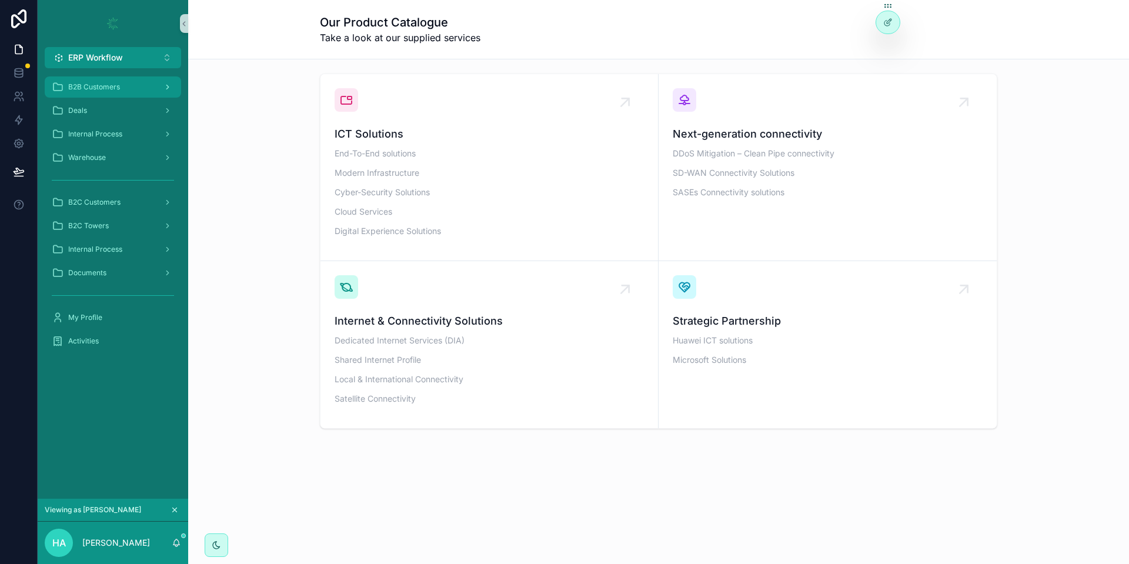
click at [138, 86] on div "B2B Customers" at bounding box center [113, 87] width 122 height 19
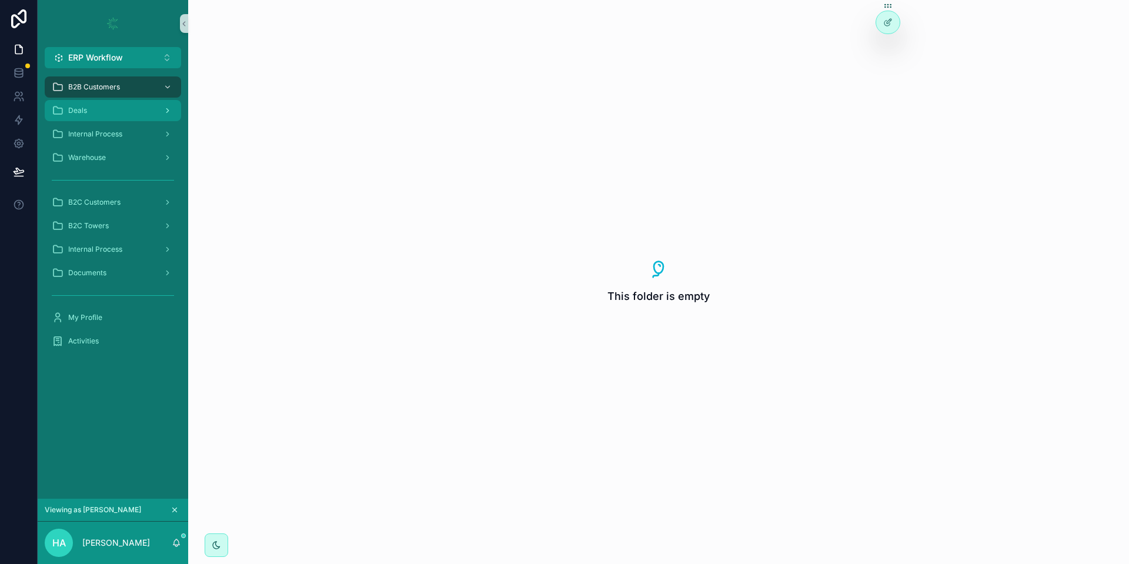
click at [165, 113] on icon "scrollable content" at bounding box center [167, 110] width 8 height 8
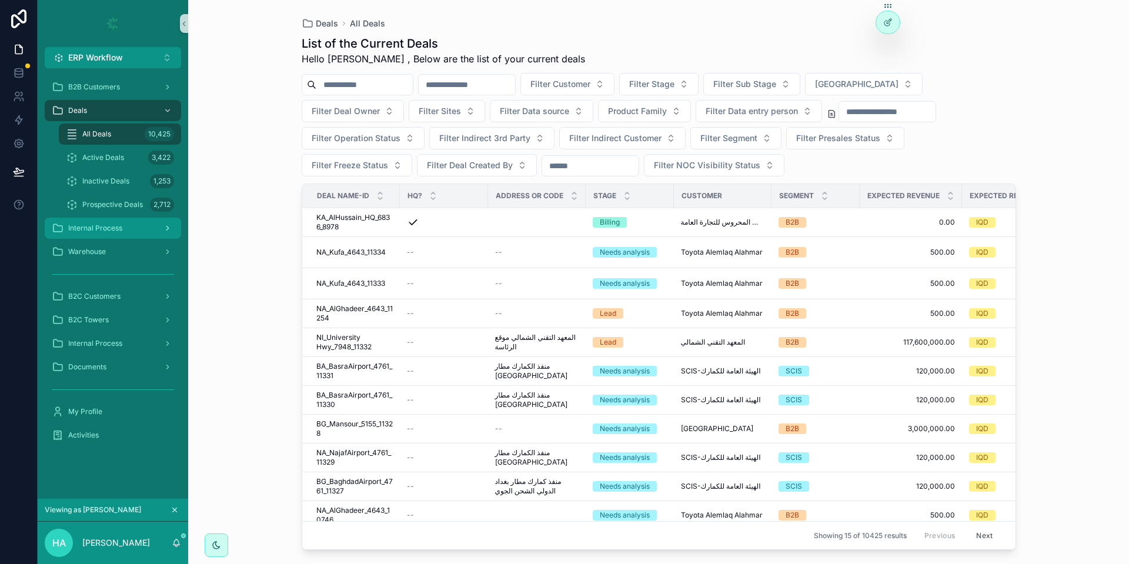
click at [170, 222] on div "scrollable content" at bounding box center [166, 228] width 15 height 19
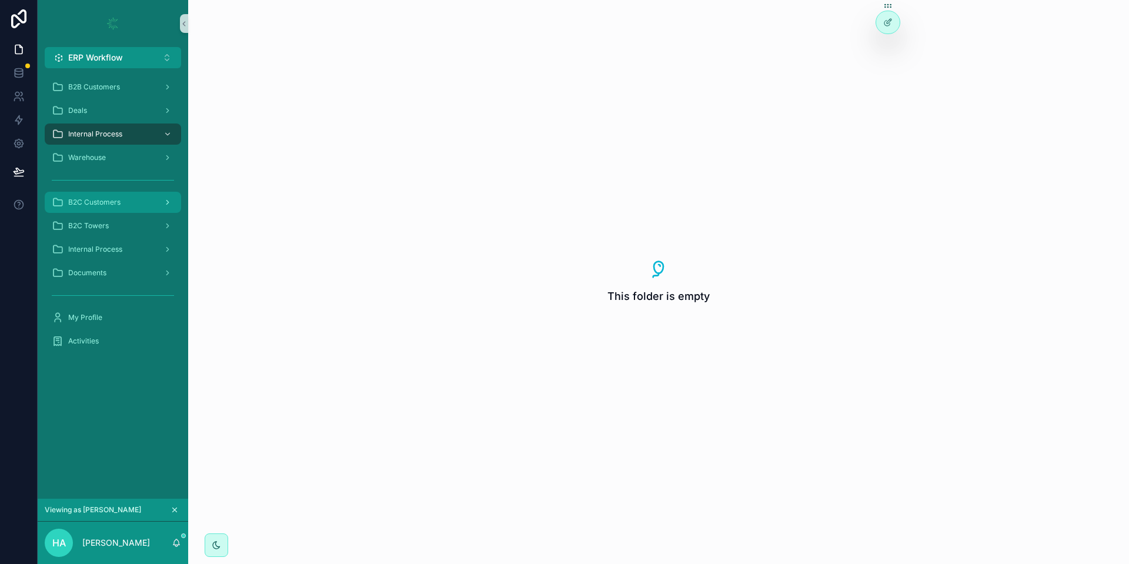
click at [163, 210] on div "scrollable content" at bounding box center [166, 202] width 15 height 19
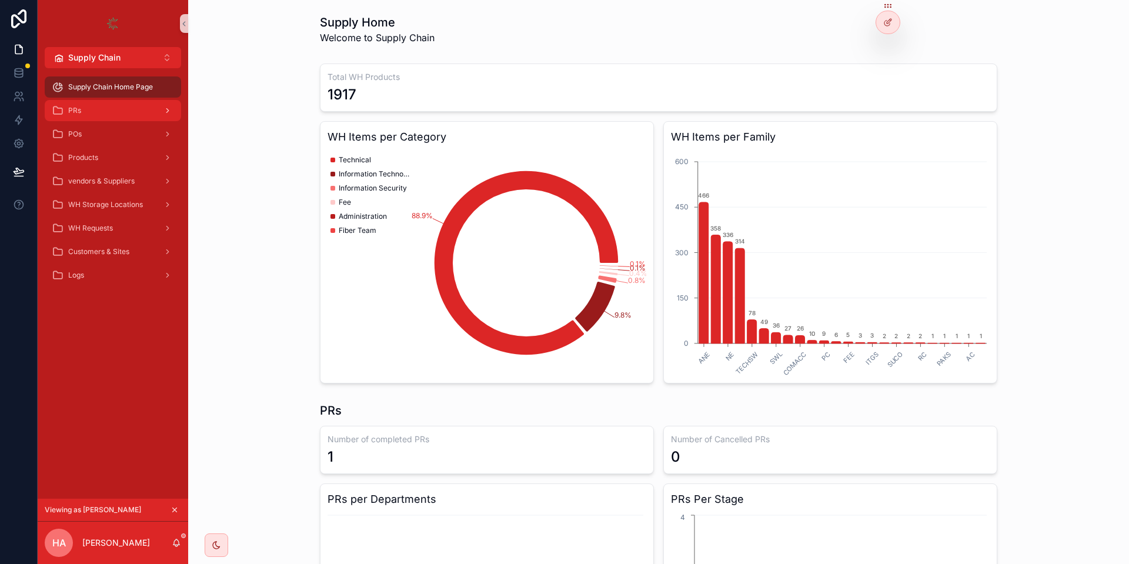
click at [162, 109] on div "scrollable content" at bounding box center [166, 110] width 15 height 19
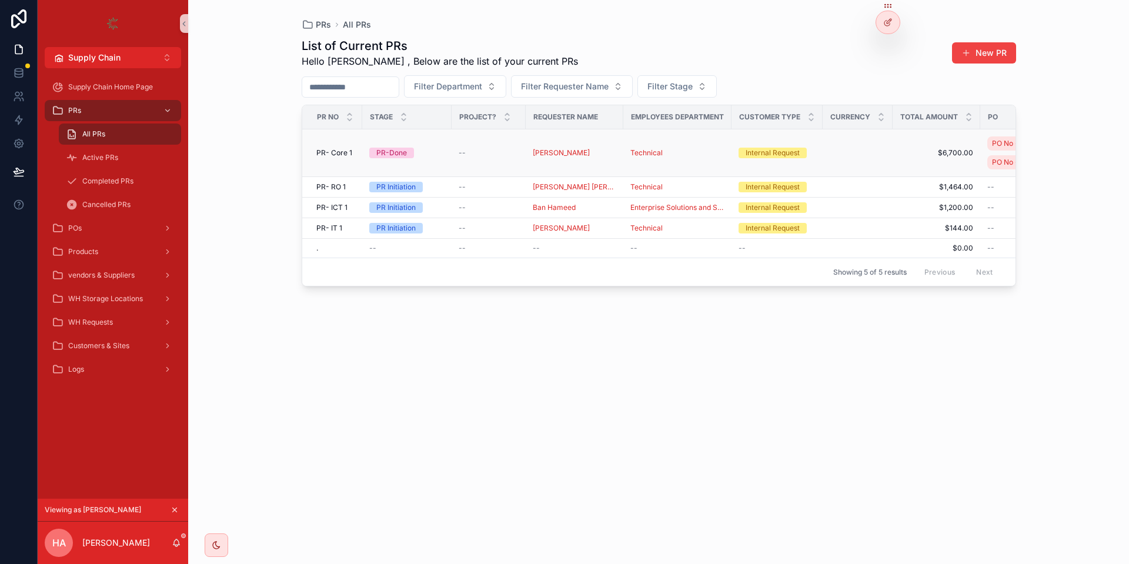
click at [429, 150] on div "PR-Done" at bounding box center [406, 153] width 75 height 11
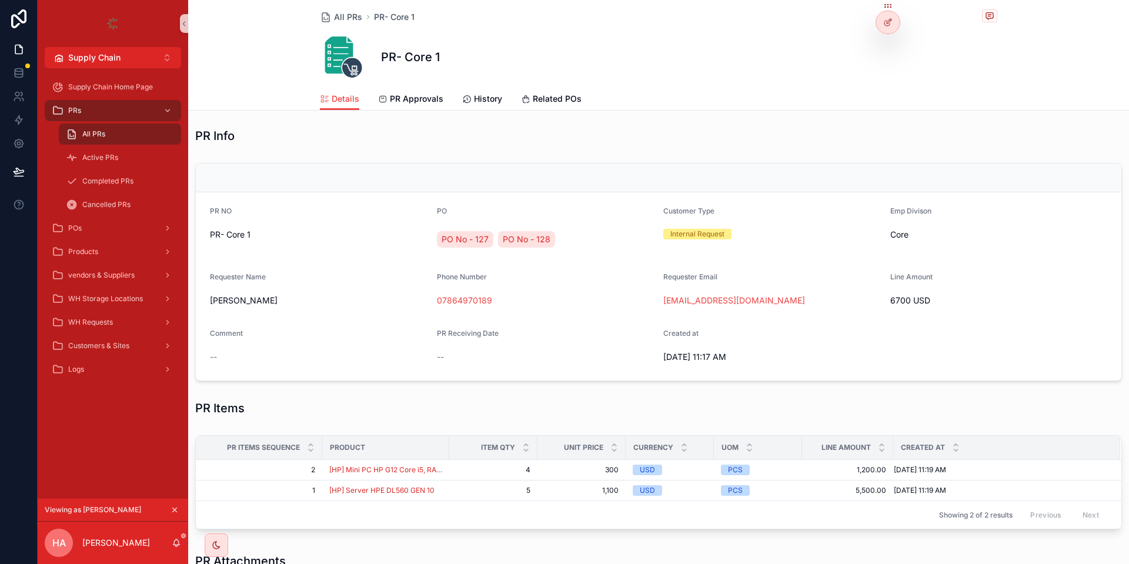
scroll to position [140, 0]
click at [140, 226] on div "POs" at bounding box center [113, 228] width 122 height 19
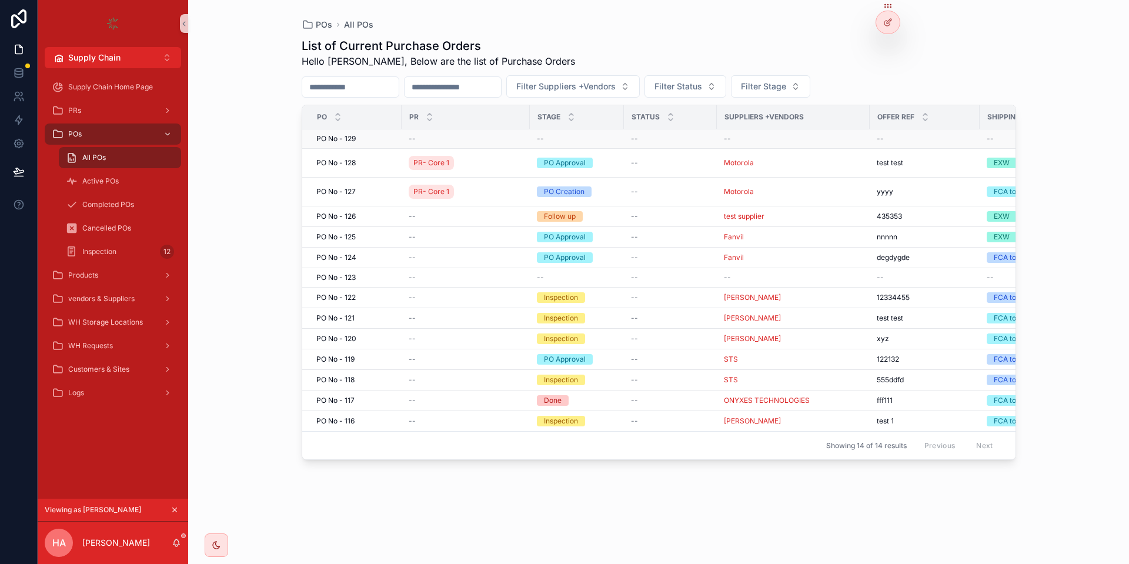
click at [366, 140] on div "PO No - 129 PO No - 129" at bounding box center [355, 138] width 78 height 9
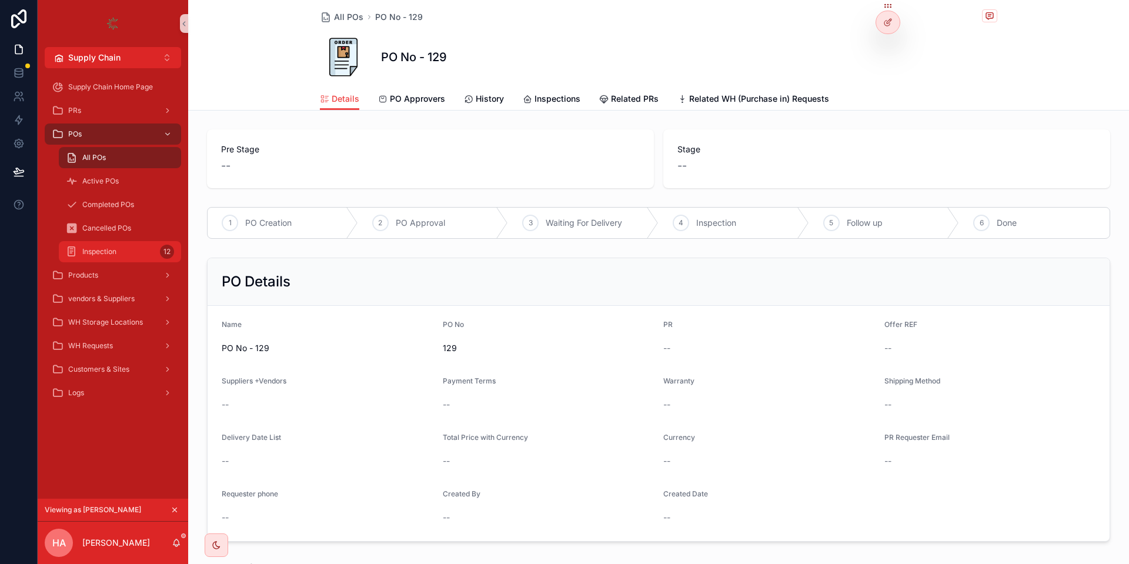
click at [114, 257] on div "Inspection 12" at bounding box center [120, 251] width 108 height 19
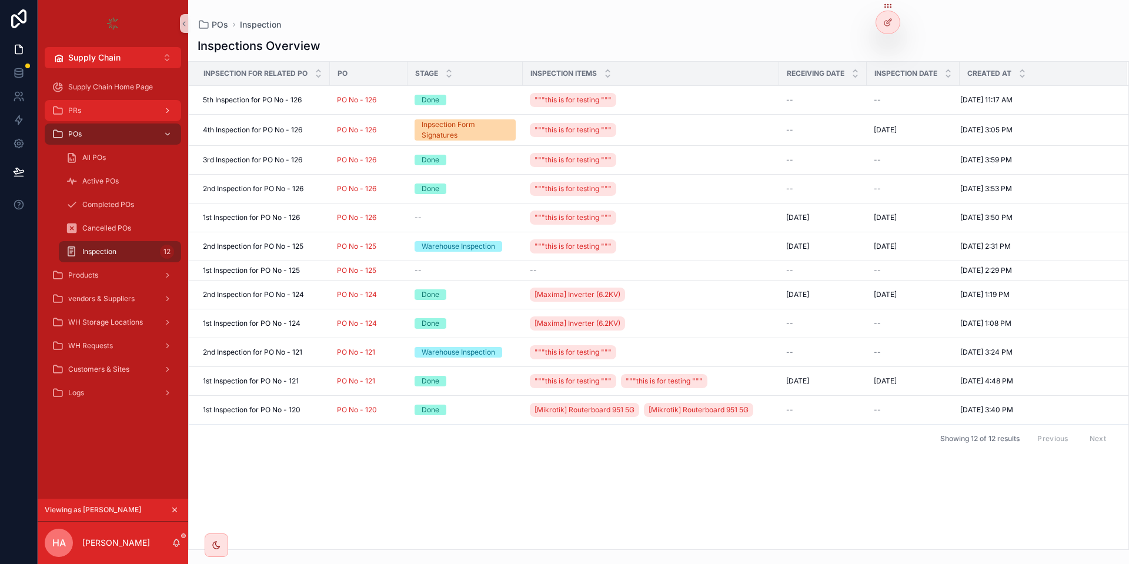
click at [125, 105] on div "PRs" at bounding box center [113, 110] width 122 height 19
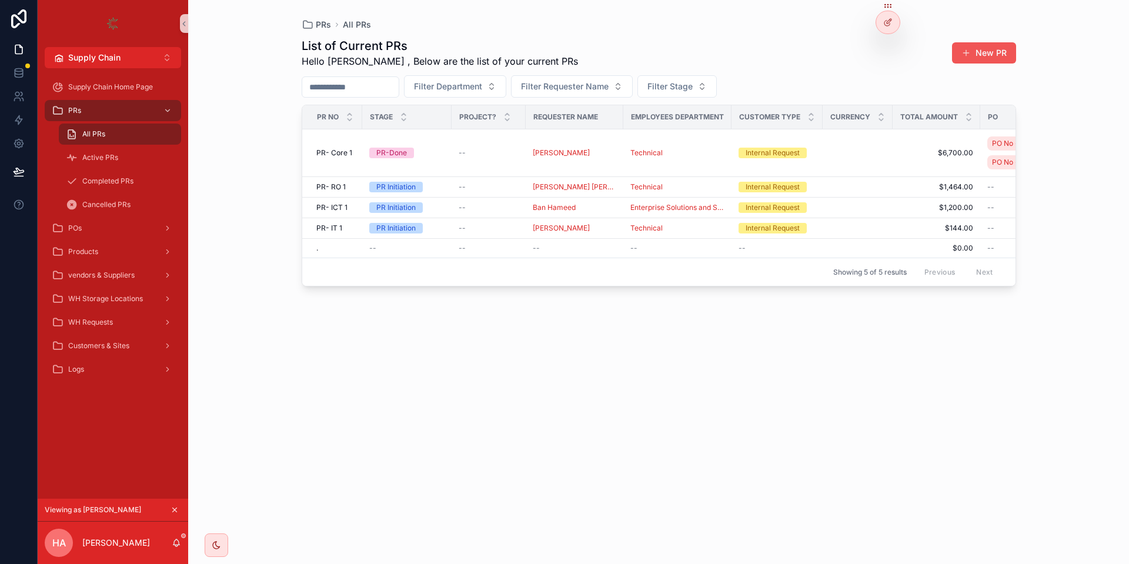
click at [987, 53] on button "New PR" at bounding box center [984, 52] width 64 height 21
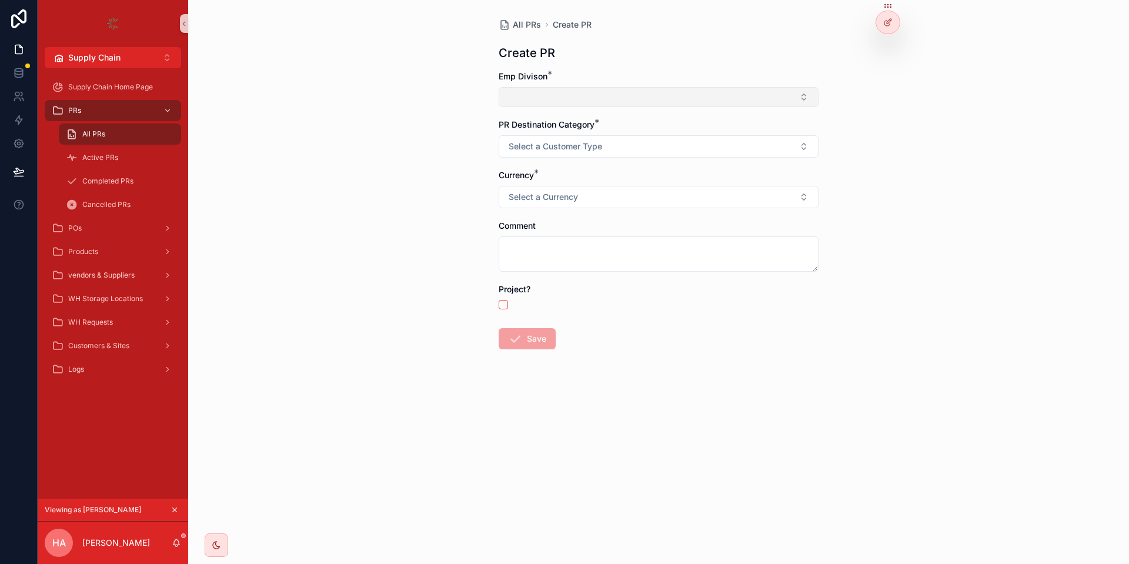
click at [587, 99] on button "Select Button" at bounding box center [658, 97] width 320 height 20
